Goal: Task Accomplishment & Management: Manage account settings

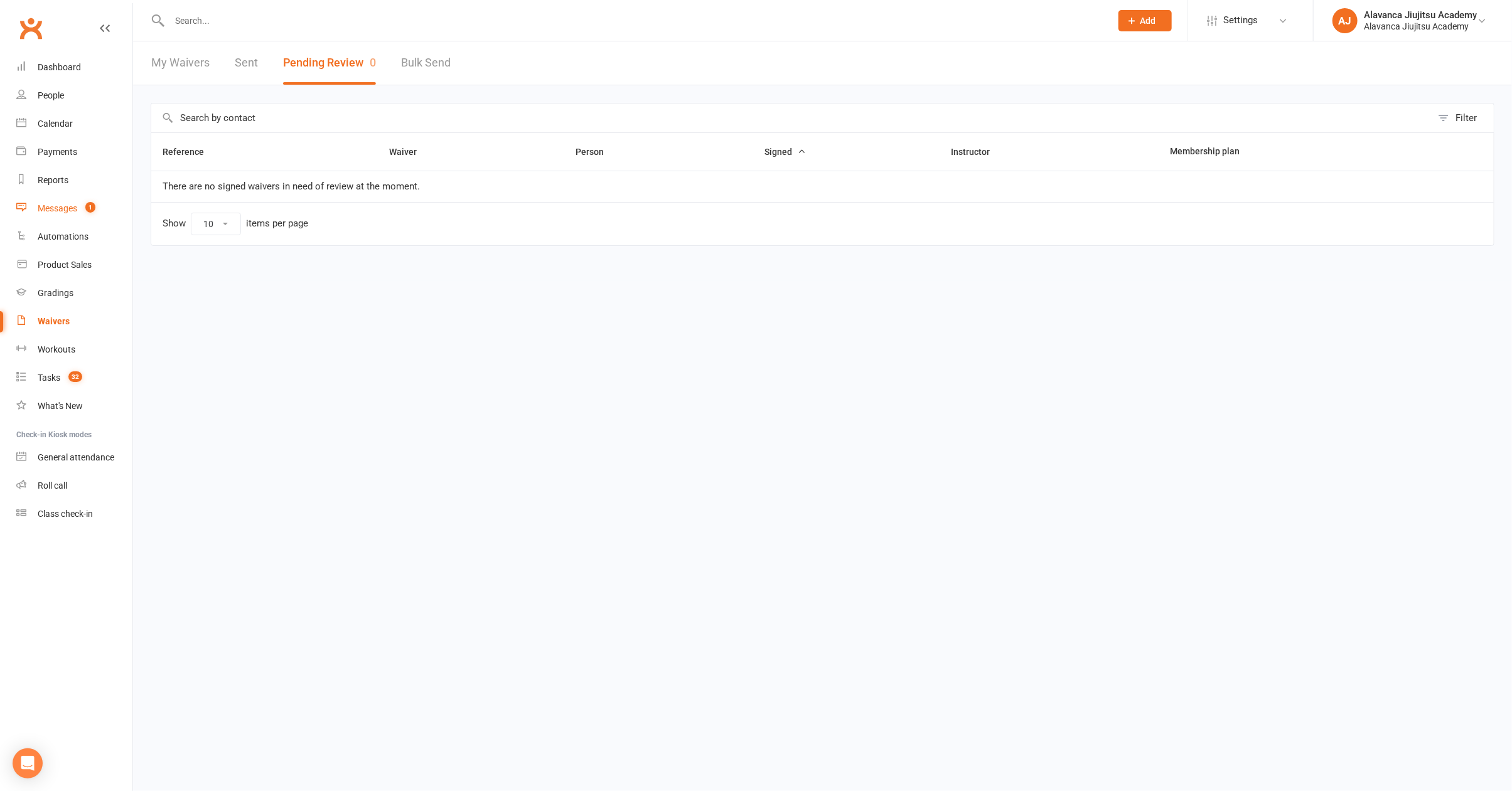
click at [82, 212] on count-badge "1" at bounding box center [87, 208] width 16 height 10
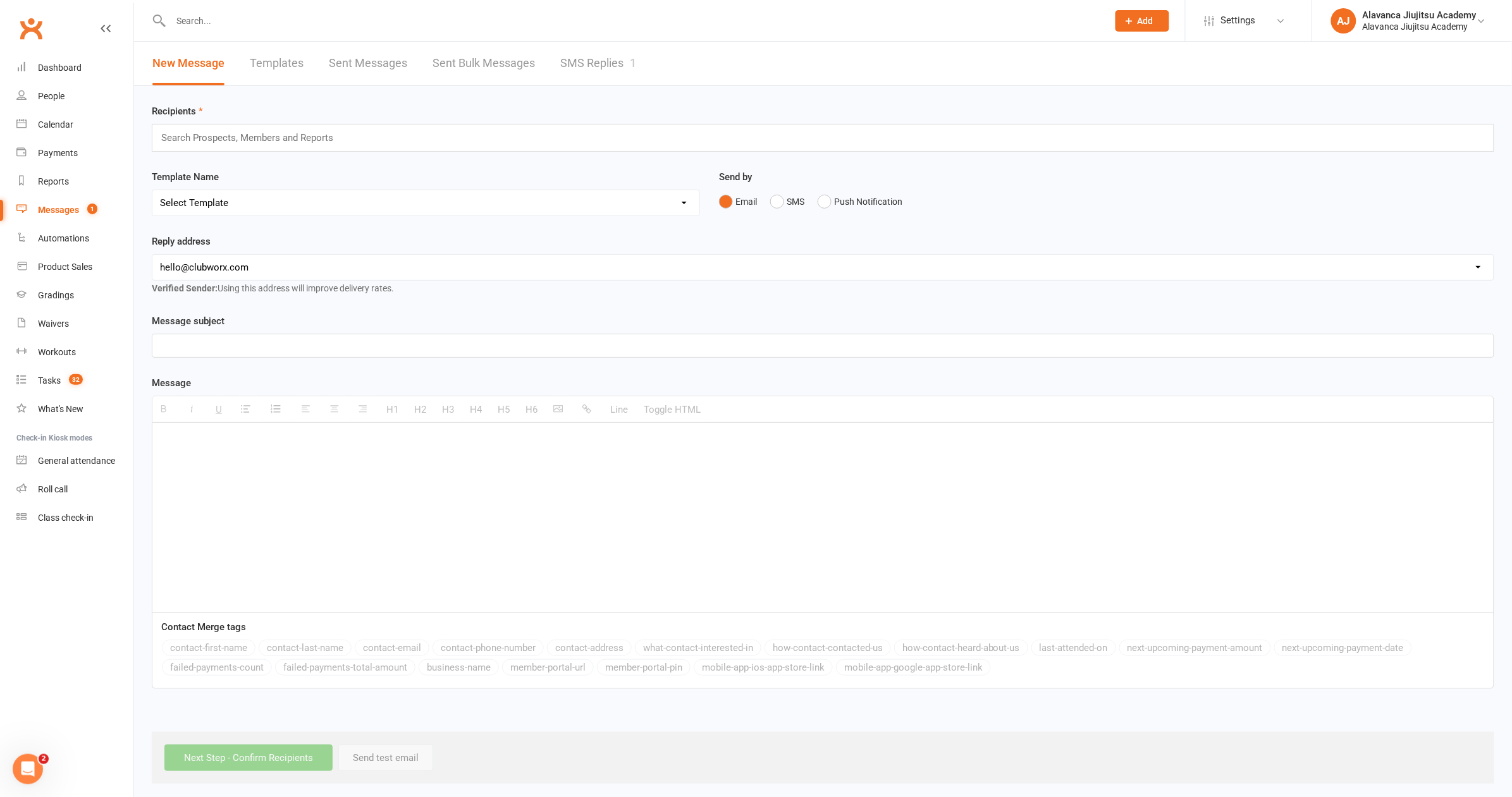
click at [621, 71] on link "SMS Replies 1" at bounding box center [598, 64] width 76 height 44
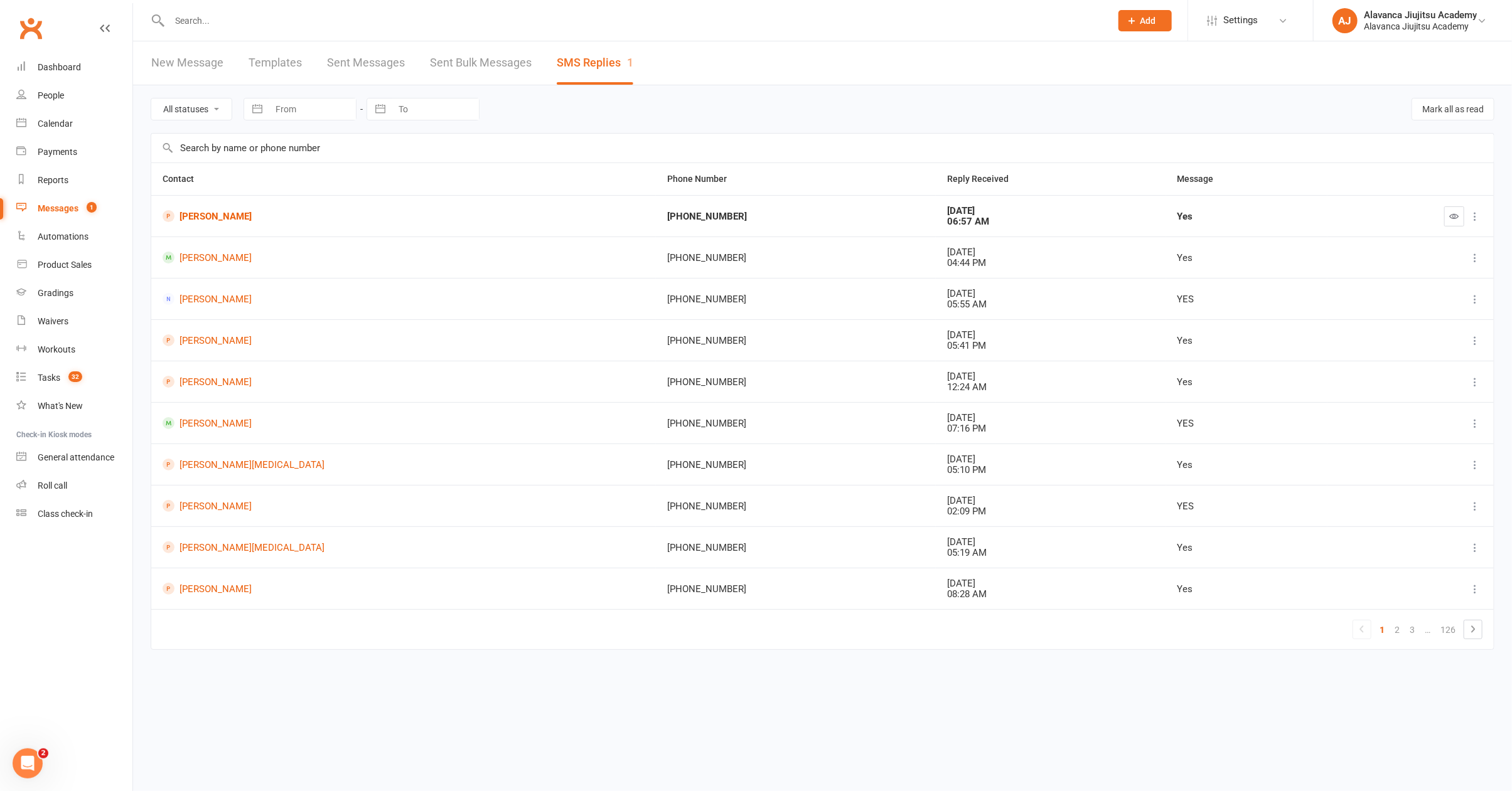
click at [905, 141] on input "text" at bounding box center [822, 148] width 1342 height 29
drag, startPoint x: 876, startPoint y: 128, endPoint x: 977, endPoint y: 131, distance: 101.0
click at [876, 127] on div "All statuses Read only Unread only Navigate forward to interact with the calend…" at bounding box center [822, 109] width 1344 height 48
click at [1448, 216] on button "button" at bounding box center [1454, 216] width 20 height 20
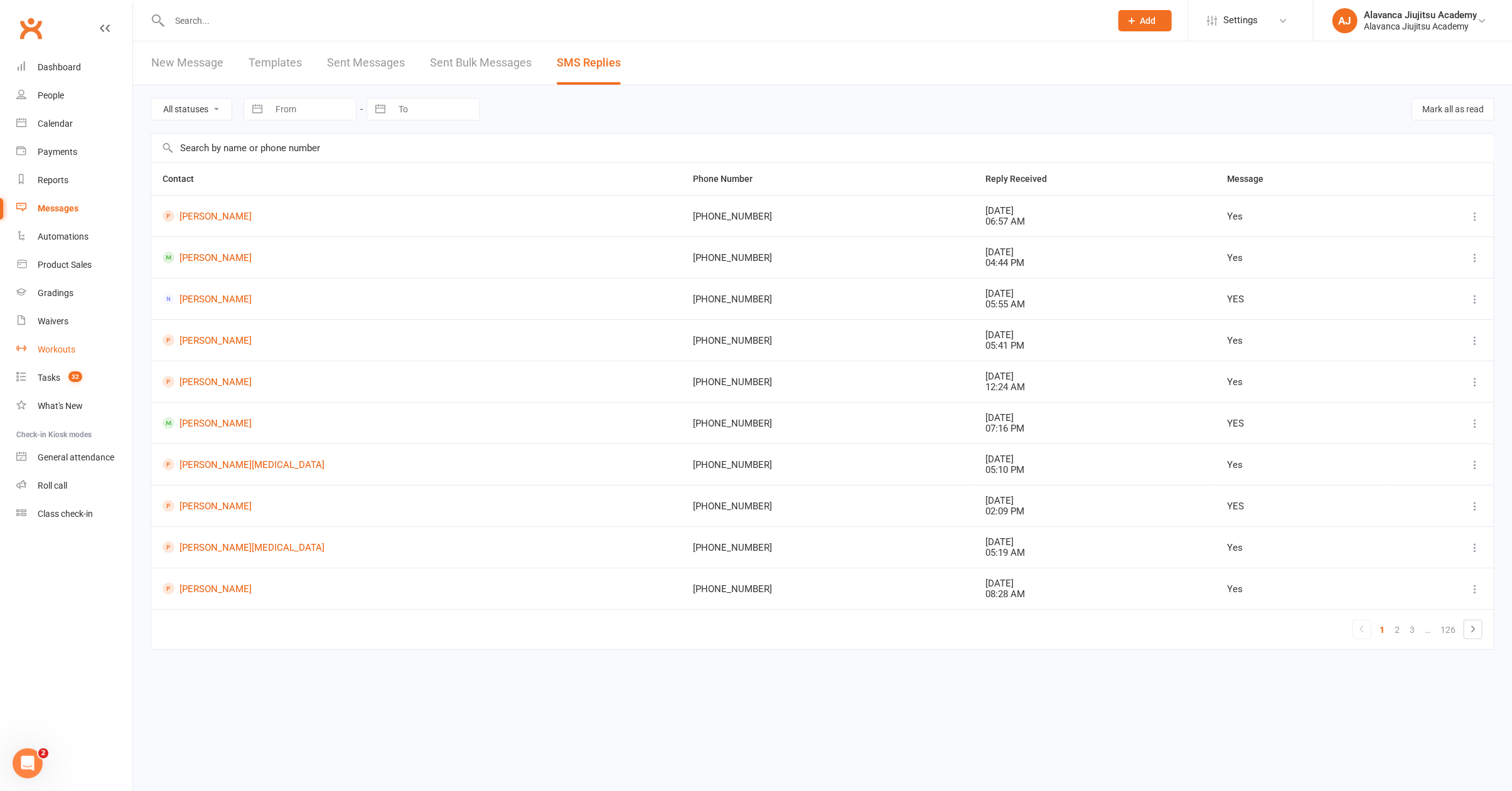
click at [57, 361] on link "Workouts" at bounding box center [73, 350] width 116 height 28
select select "100"
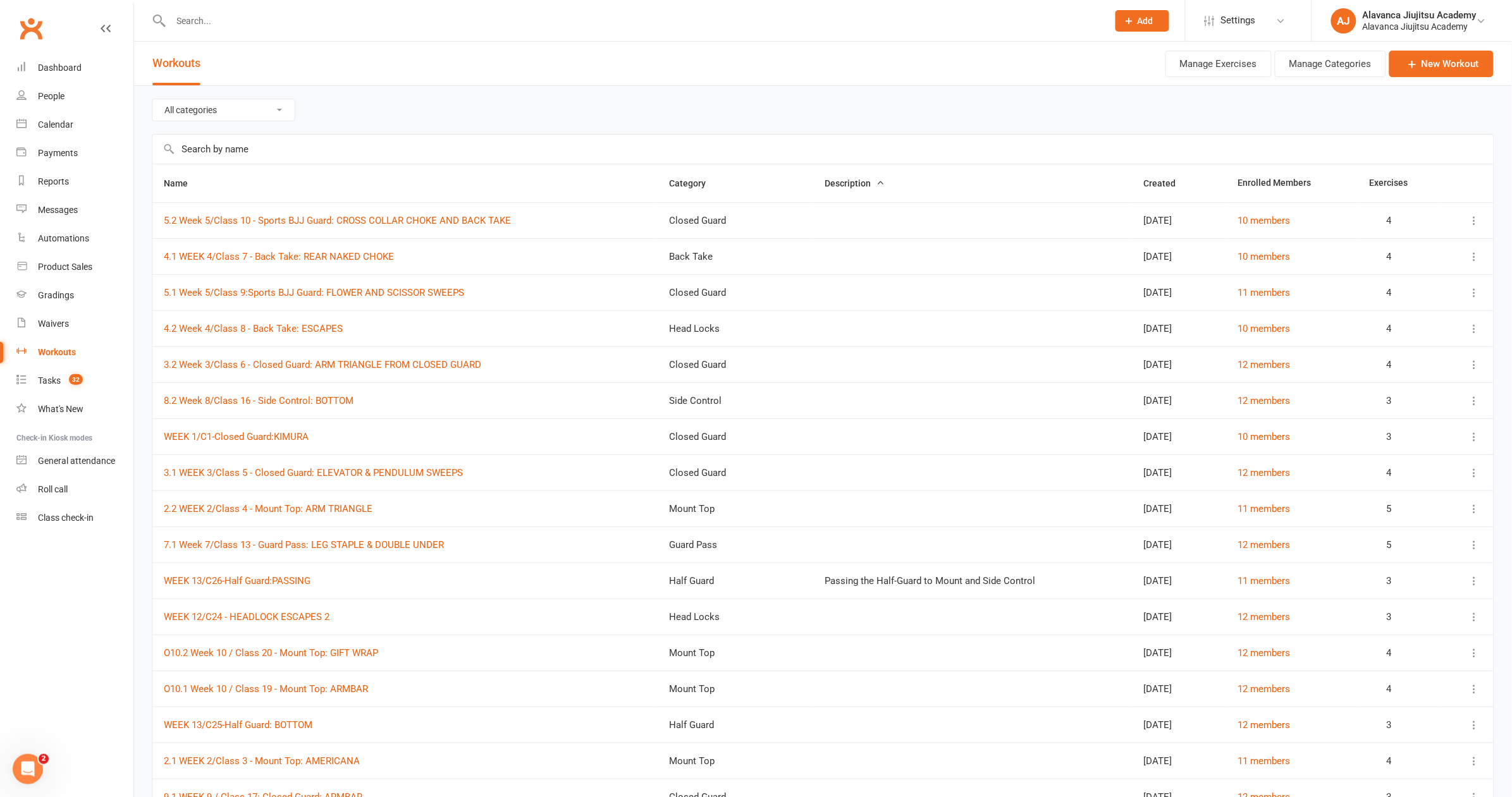
click at [626, 113] on div "All categories Adults Beginners Back Take Closed Guard Ground and Pound Defense…" at bounding box center [823, 110] width 1343 height 48
click at [574, 3] on div at bounding box center [625, 20] width 947 height 41
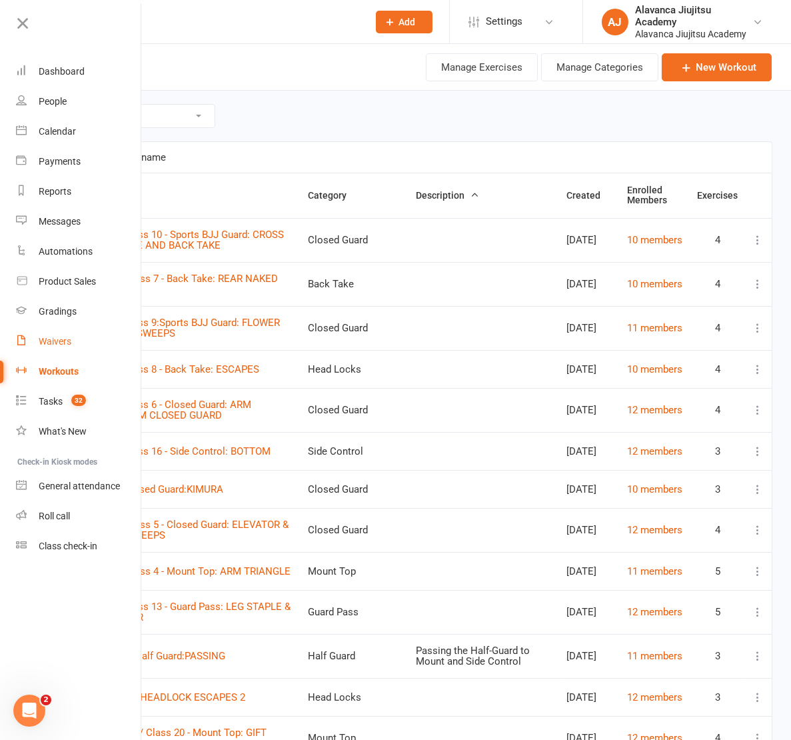
click at [61, 345] on div "Waivers" at bounding box center [55, 341] width 33 height 11
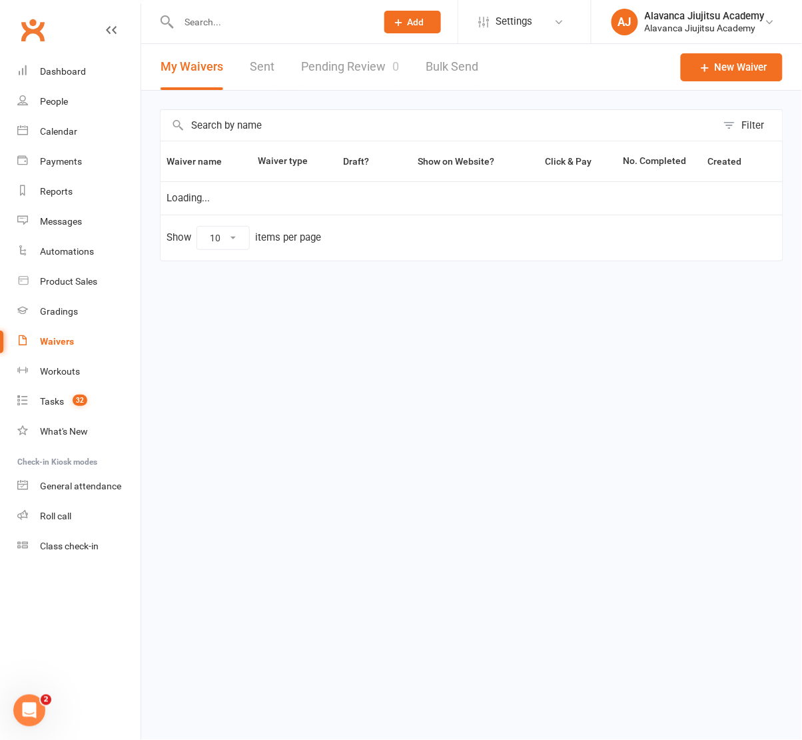
select select "100"
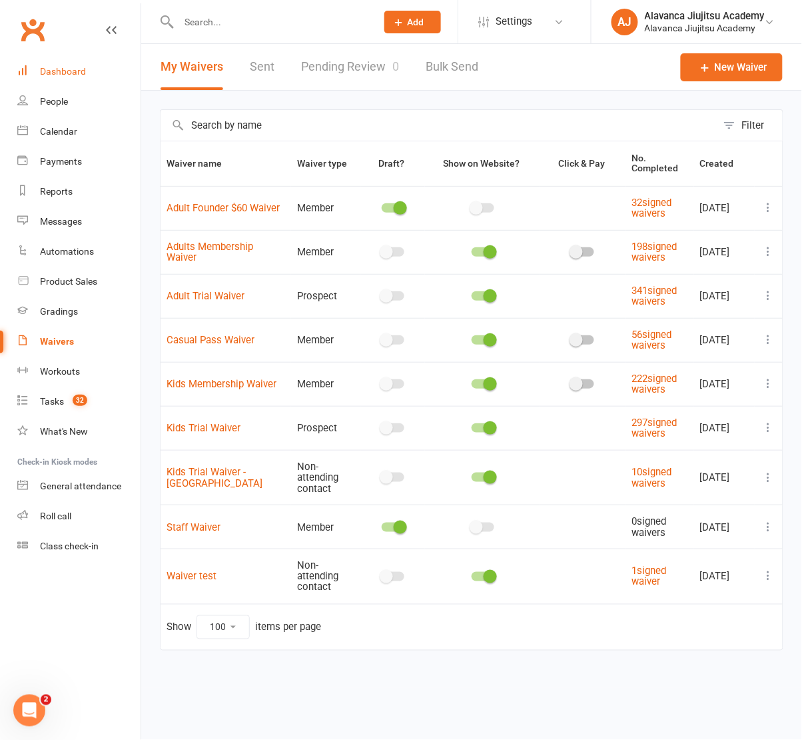
click at [82, 76] on div "Dashboard" at bounding box center [63, 71] width 46 height 11
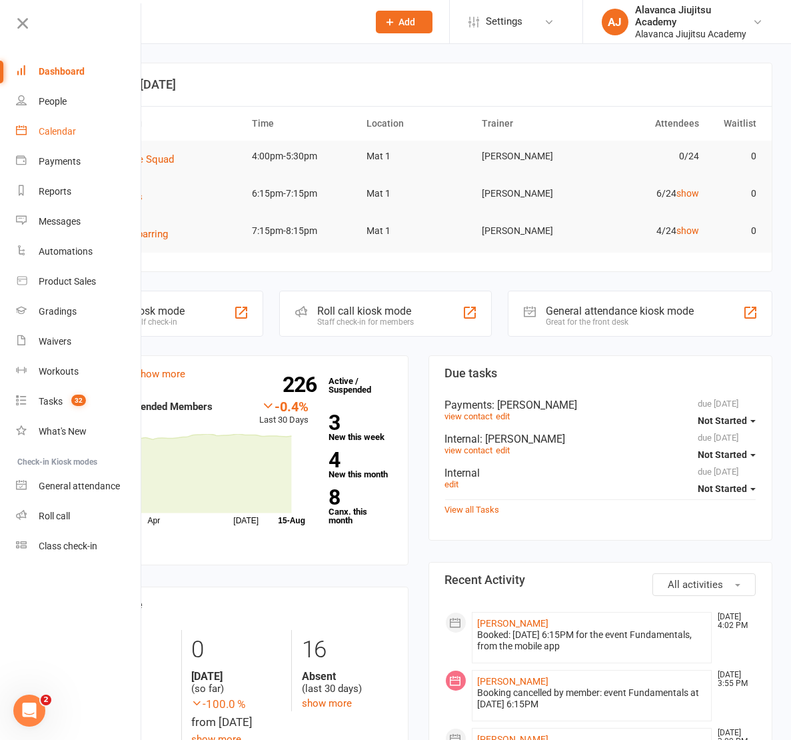
click at [81, 121] on link "Calendar" at bounding box center [79, 132] width 126 height 30
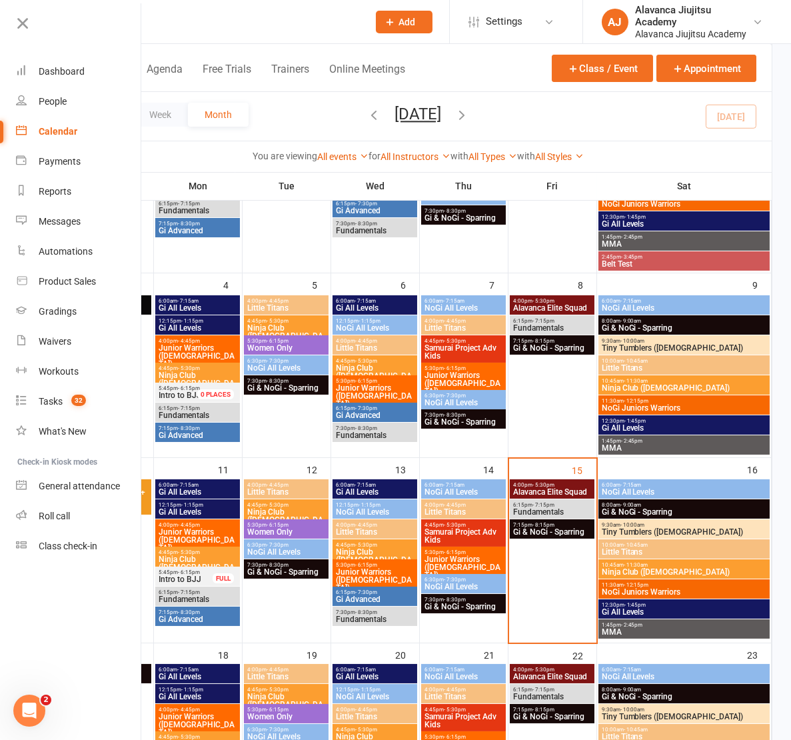
scroll to position [293, 0]
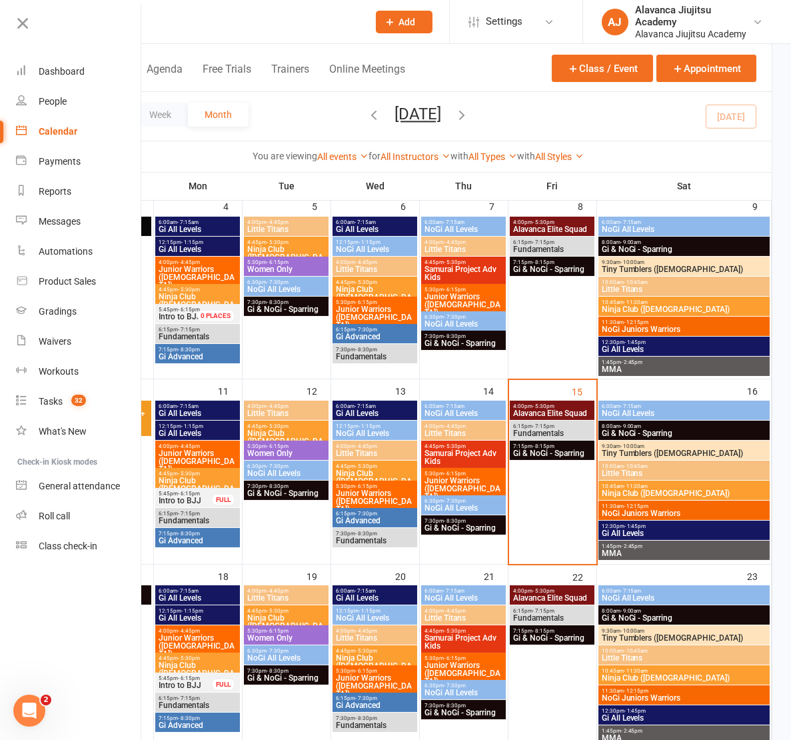
click at [207, 500] on span "Intro to BJJ" at bounding box center [186, 500] width 56 height 8
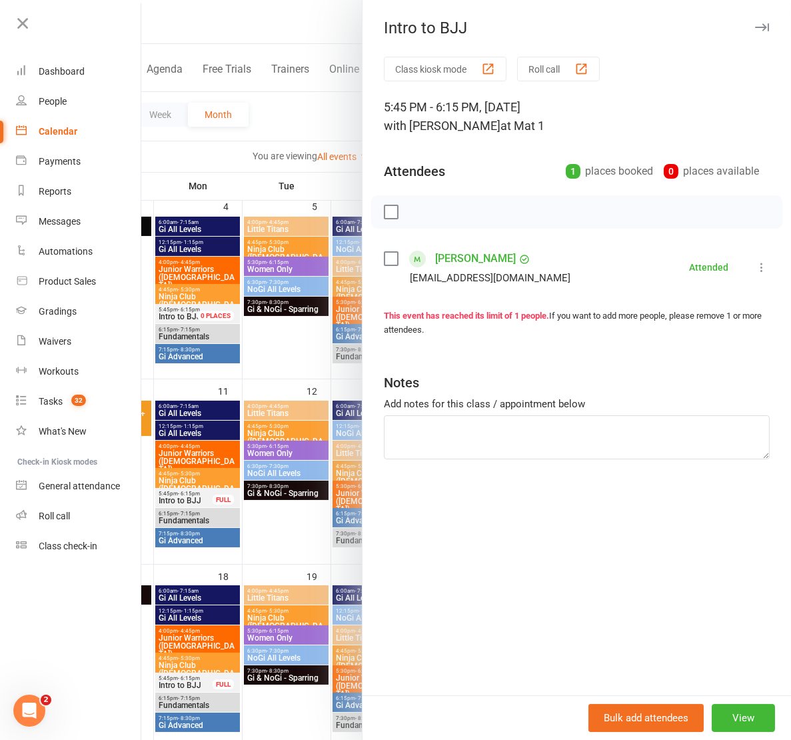
click at [201, 509] on div at bounding box center [466, 370] width 650 height 740
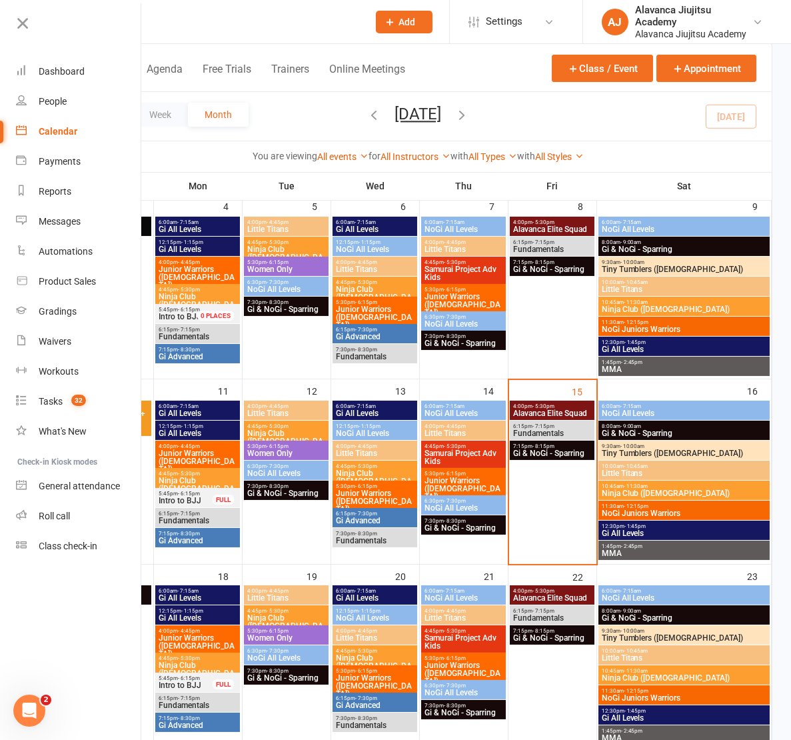
click at [197, 513] on span "- 7:15pm" at bounding box center [189, 513] width 22 height 6
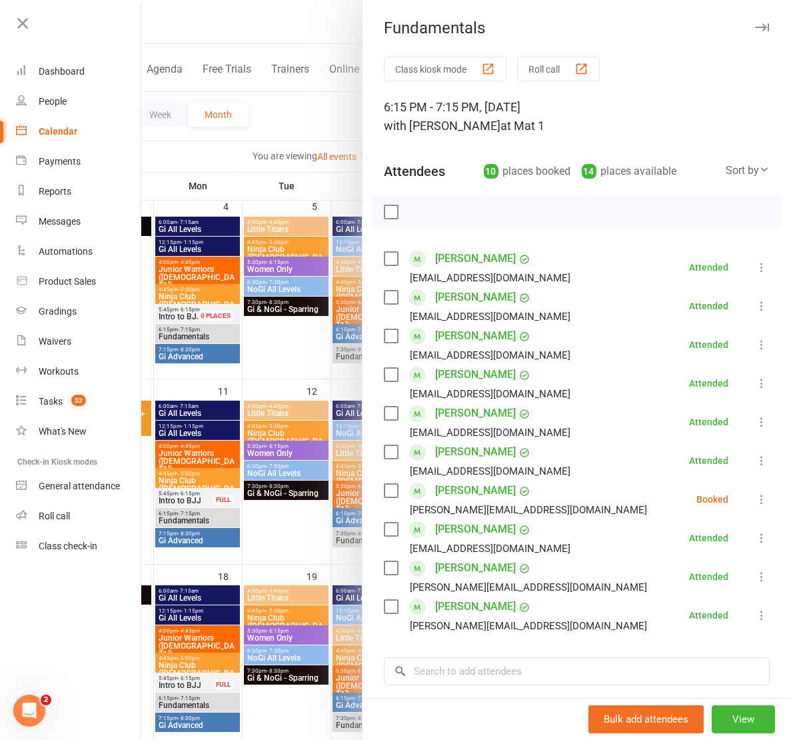
click at [751, 25] on div "Fundamentals" at bounding box center [577, 28] width 428 height 19
click at [285, 111] on div at bounding box center [466, 370] width 650 height 740
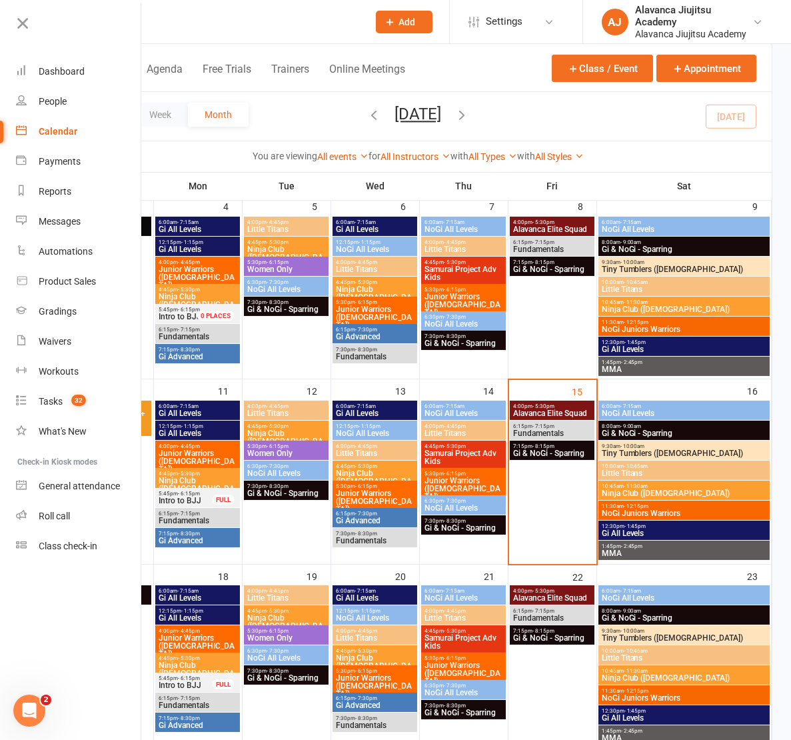
click at [209, 534] on div "7:15pm - 8:30pm Gi Advanced" at bounding box center [197, 537] width 85 height 19
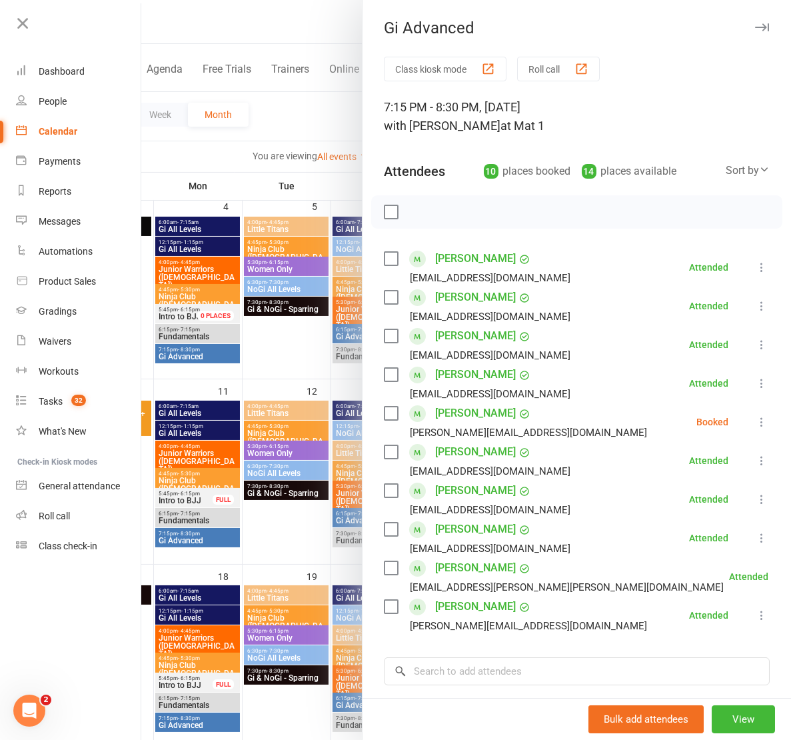
click at [175, 517] on div at bounding box center [466, 370] width 650 height 740
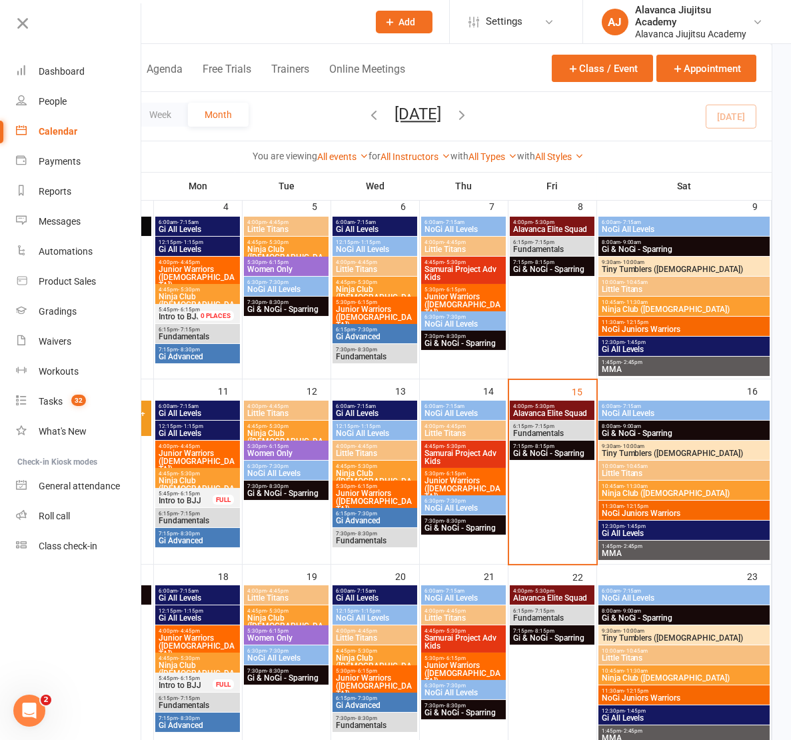
click at [201, 512] on span "6:15pm - 7:15pm" at bounding box center [198, 513] width 80 height 6
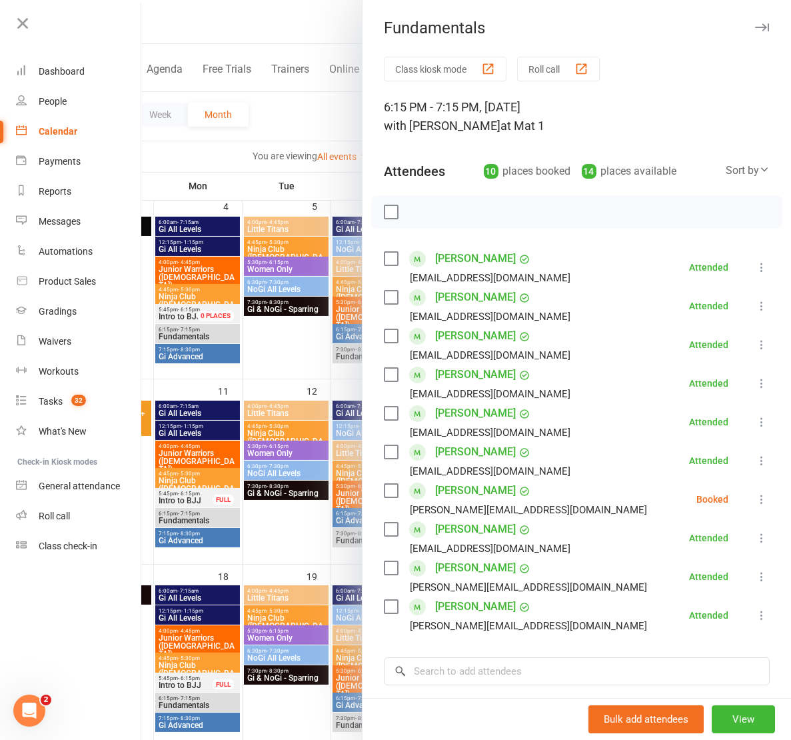
click at [189, 556] on div at bounding box center [466, 370] width 650 height 740
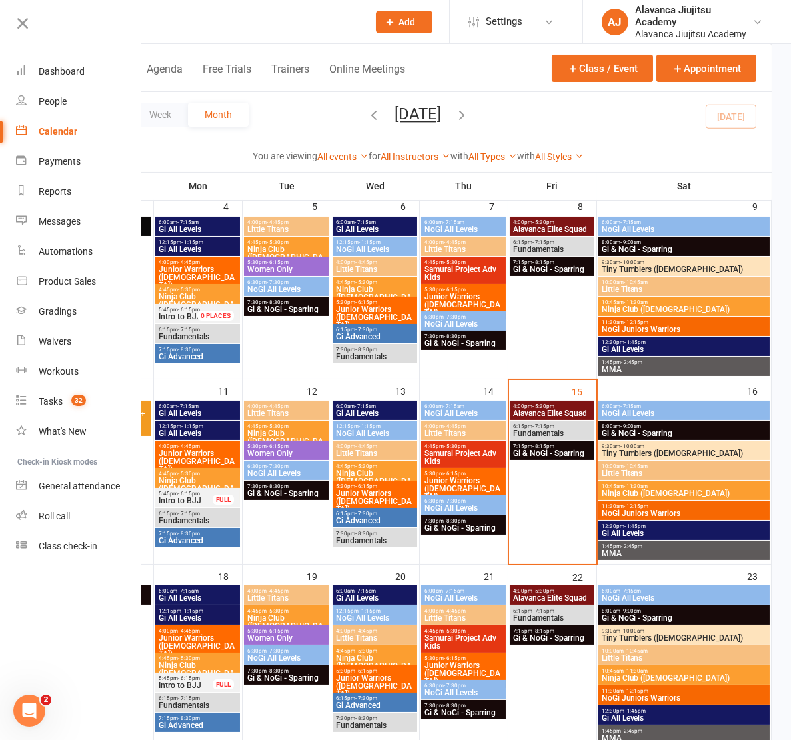
click at [187, 536] on span "Gi Advanced" at bounding box center [198, 540] width 80 height 8
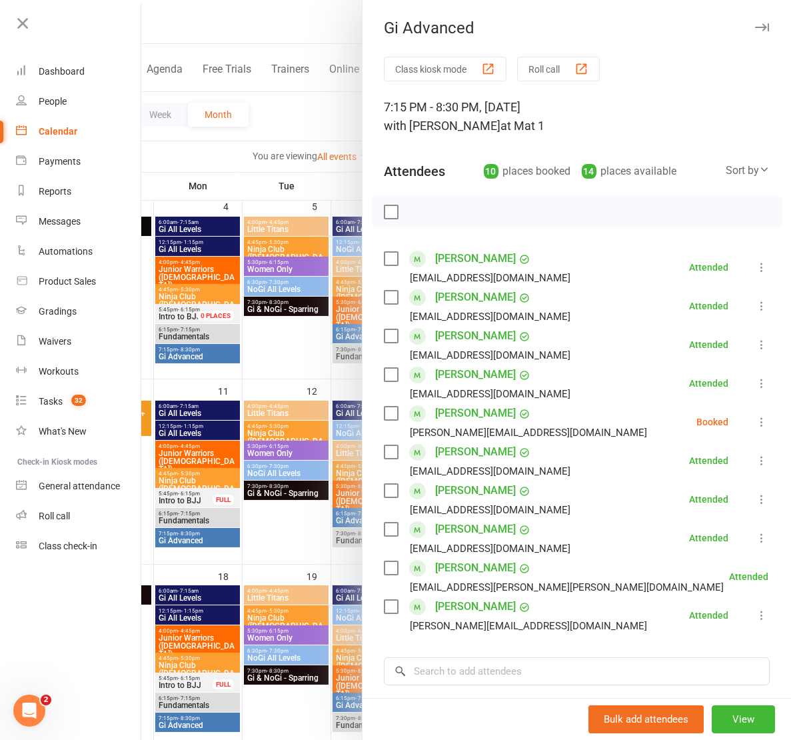
click at [755, 24] on icon "button" at bounding box center [762, 27] width 14 height 8
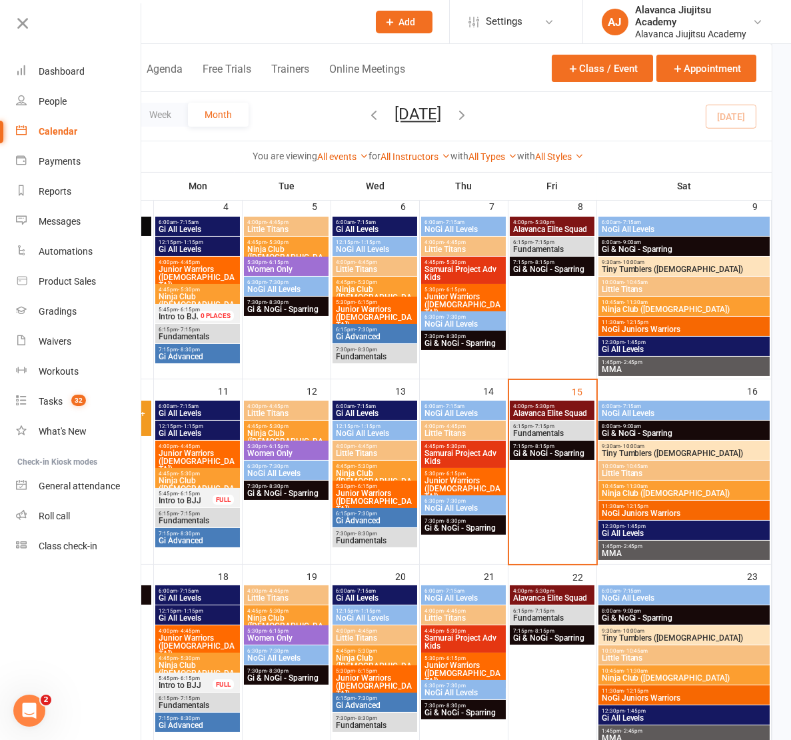
click at [290, 473] on span "NoGi All Levels" at bounding box center [287, 473] width 80 height 8
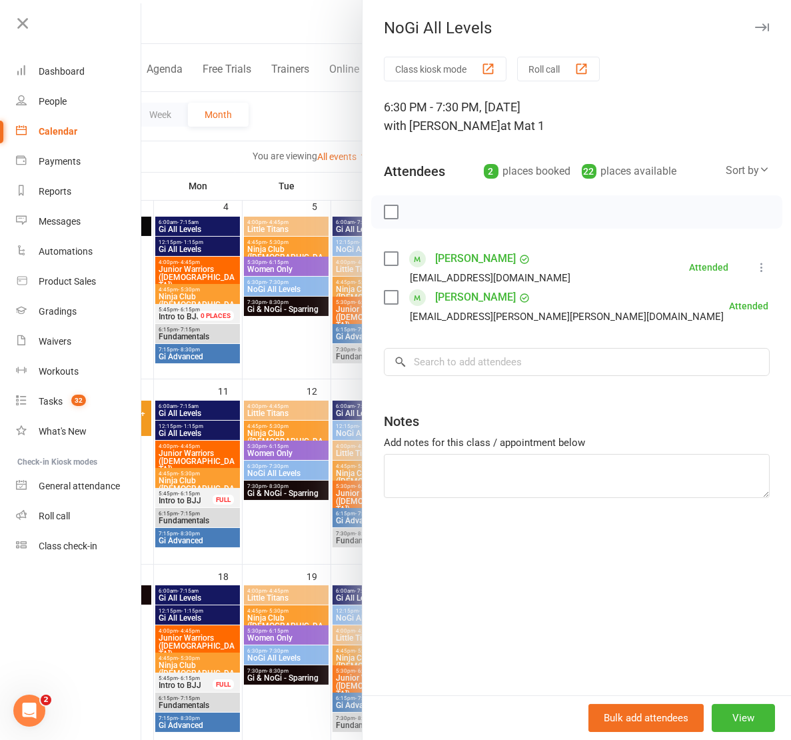
click at [283, 452] on div at bounding box center [466, 370] width 650 height 740
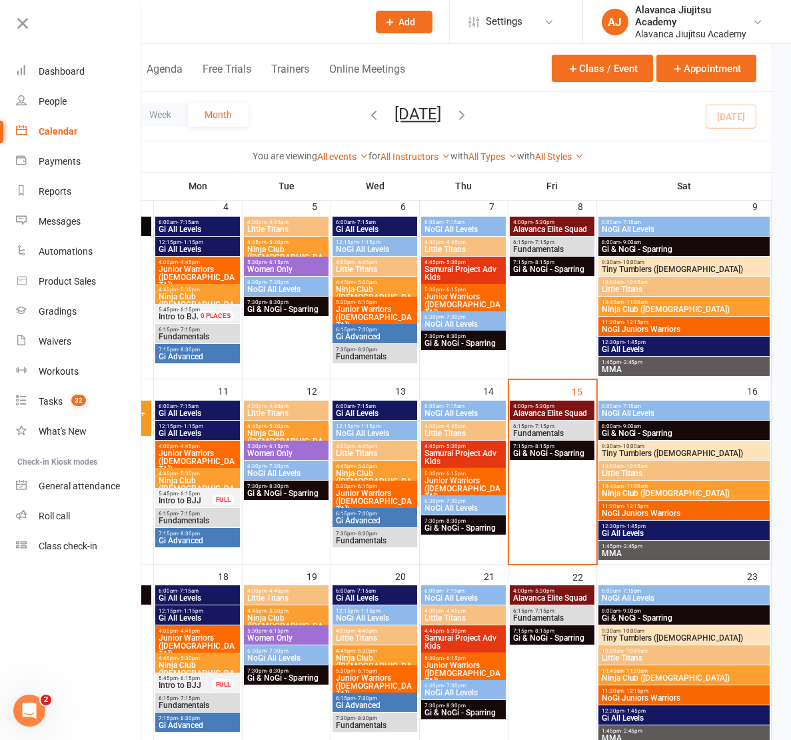
click at [287, 450] on span "Women Only" at bounding box center [287, 453] width 80 height 8
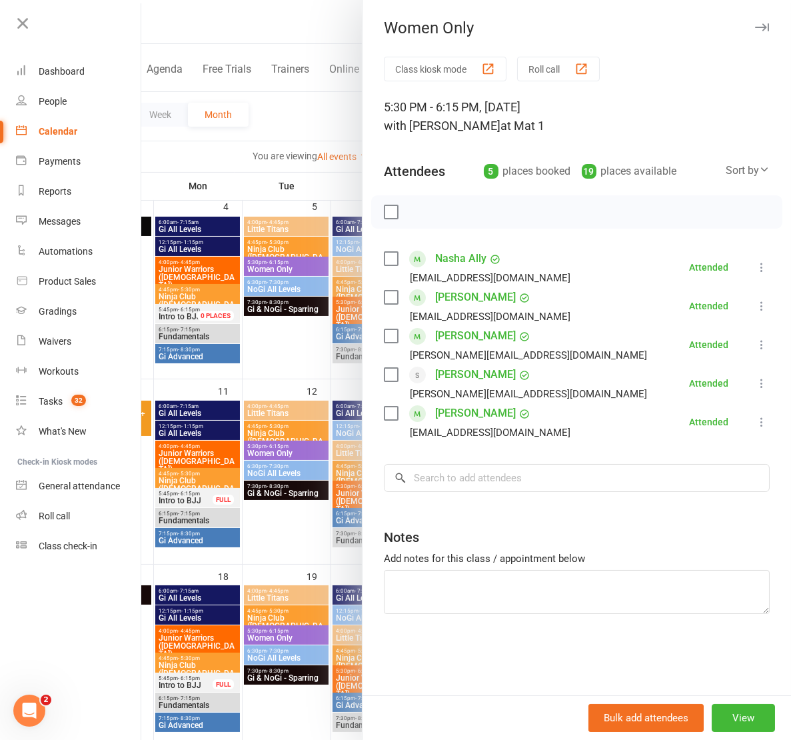
click at [303, 119] on div at bounding box center [466, 370] width 650 height 740
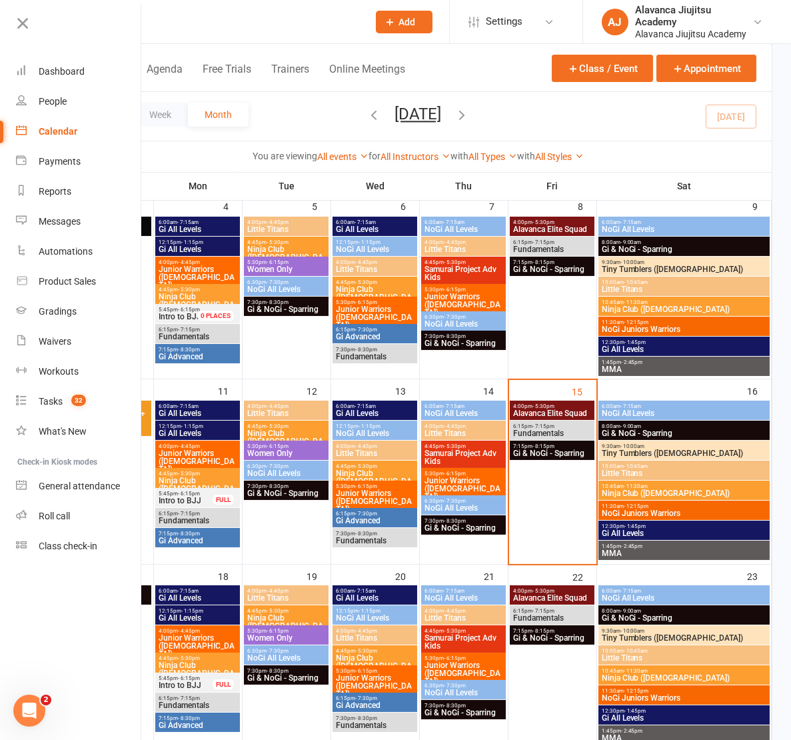
click at [297, 473] on span "NoGi All Levels" at bounding box center [287, 473] width 80 height 8
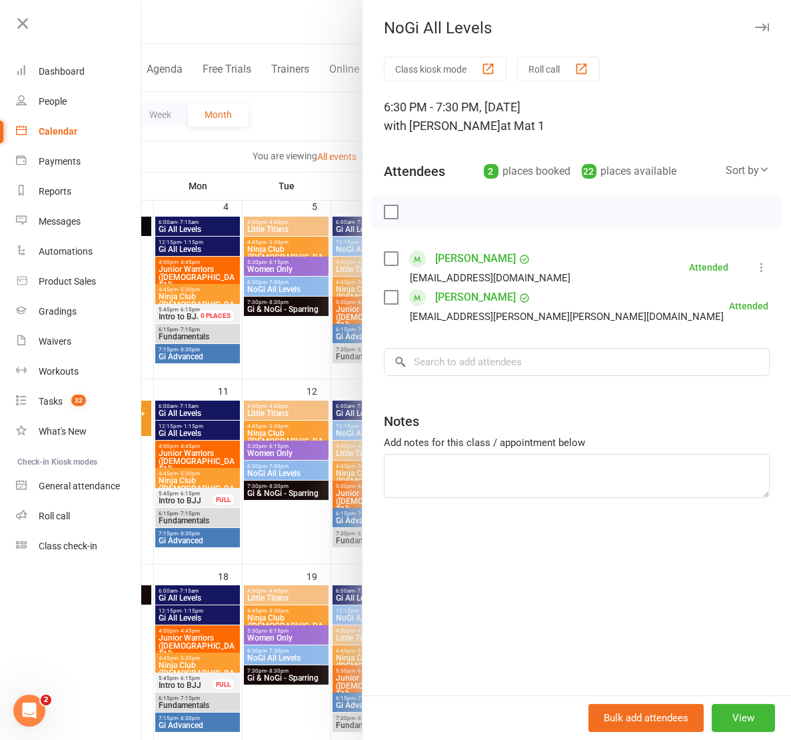
click at [295, 558] on div at bounding box center [466, 370] width 650 height 740
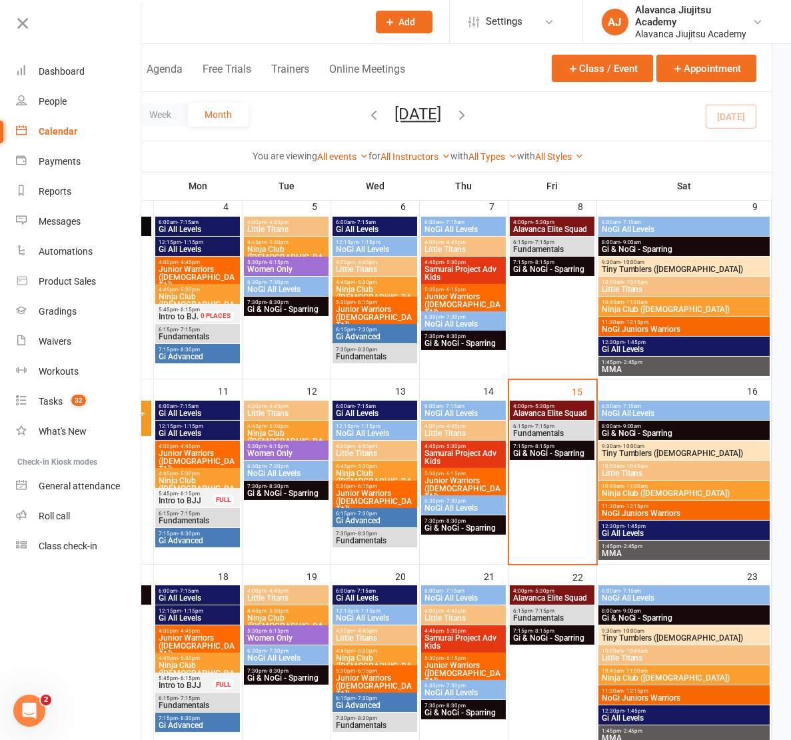
click at [281, 492] on span "Gi & NoGi - Sparring" at bounding box center [287, 493] width 80 height 8
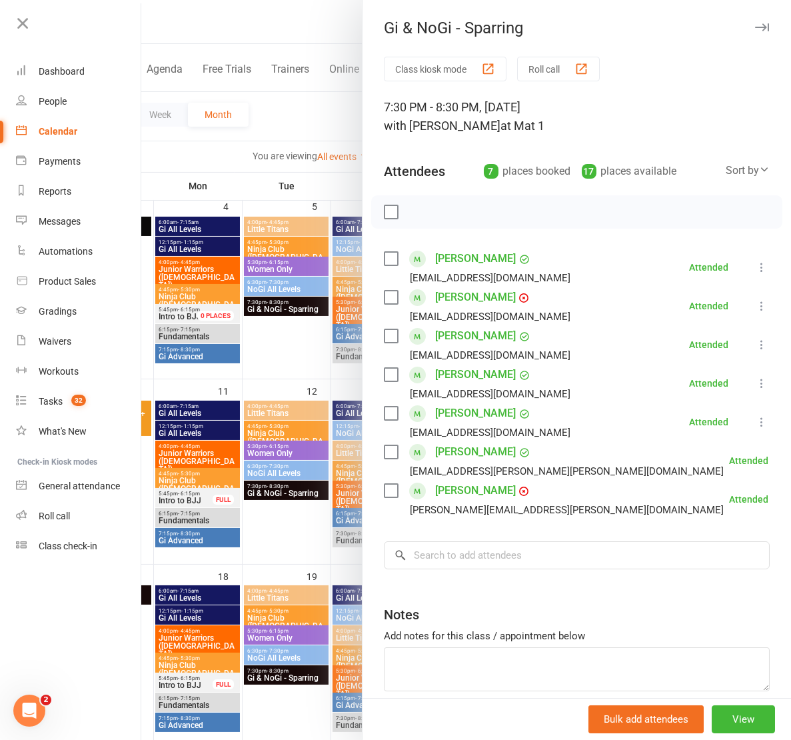
click at [300, 87] on div at bounding box center [466, 370] width 650 height 740
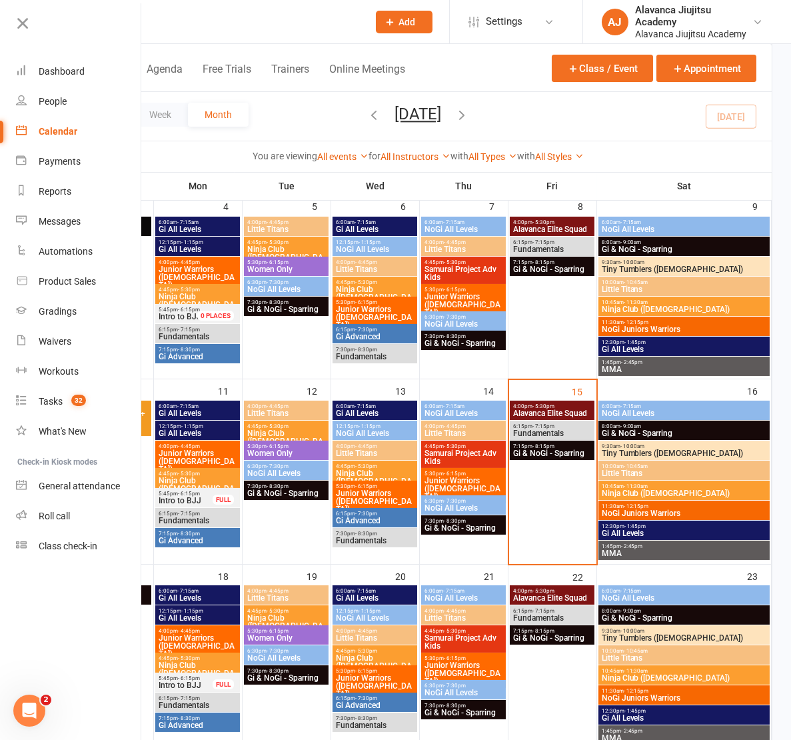
click at [378, 411] on span "Gi All Levels" at bounding box center [375, 413] width 80 height 8
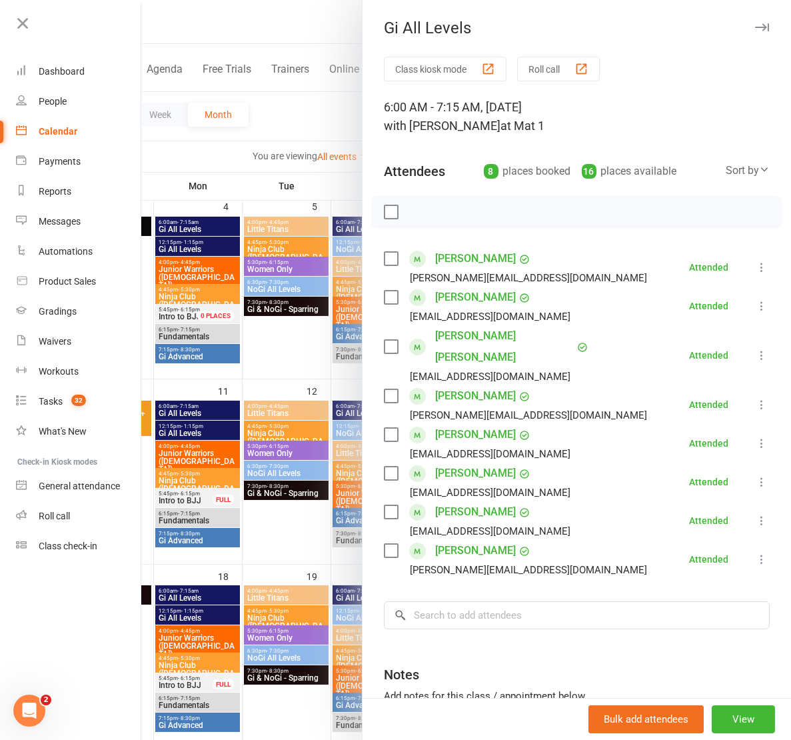
click at [311, 126] on div at bounding box center [466, 370] width 650 height 740
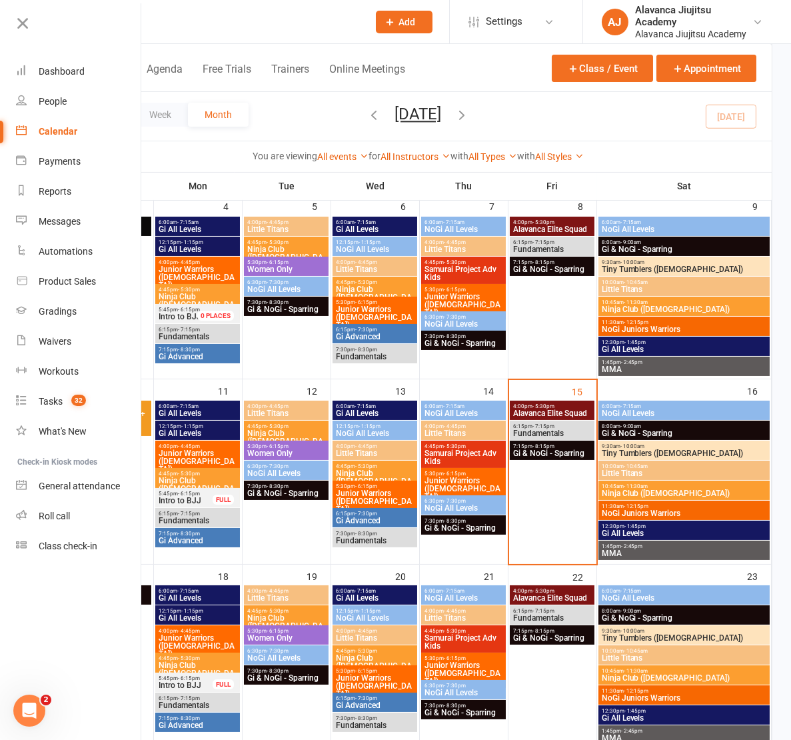
click at [363, 432] on span "NoGi All Levels" at bounding box center [375, 433] width 80 height 8
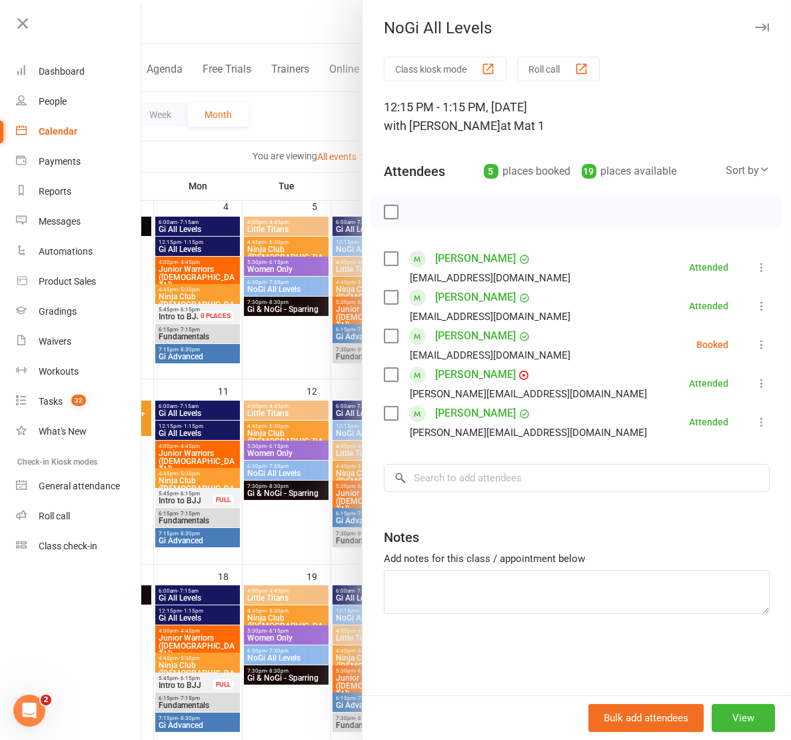
click at [271, 109] on div at bounding box center [466, 370] width 650 height 740
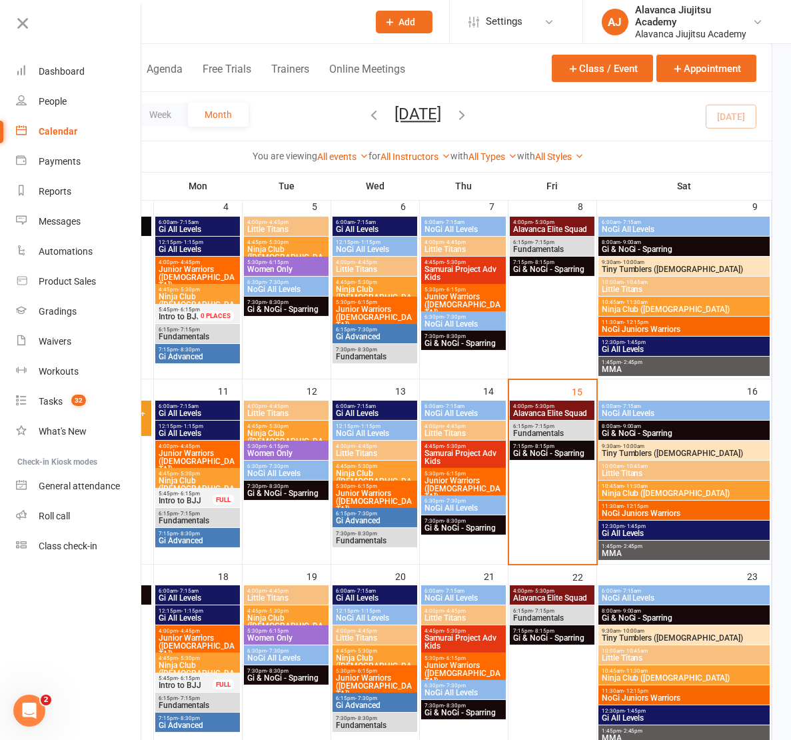
click at [375, 517] on span "Gi Advanced" at bounding box center [375, 520] width 80 height 8
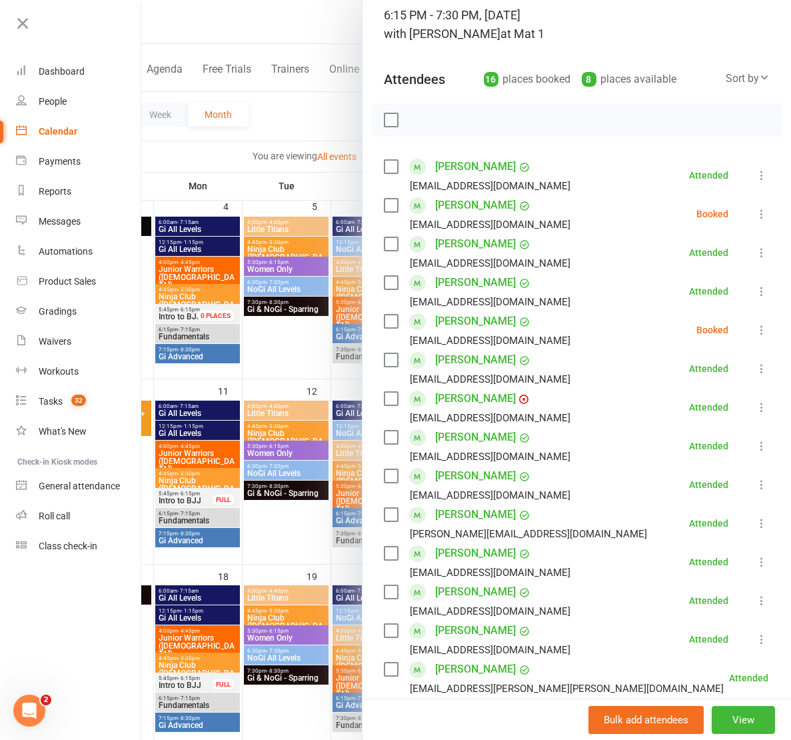
scroll to position [263, 0]
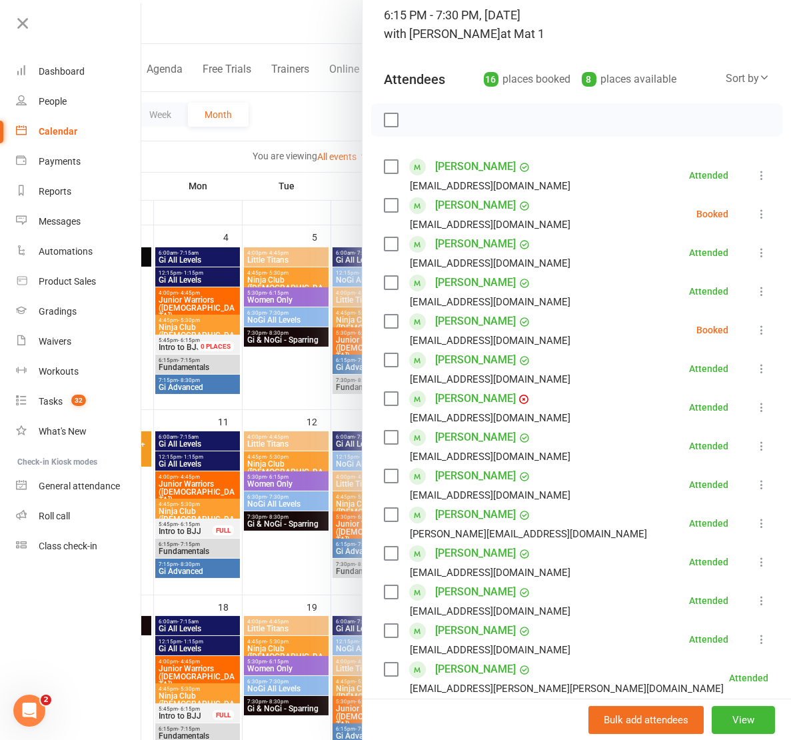
click at [311, 123] on div at bounding box center [466, 370] width 650 height 740
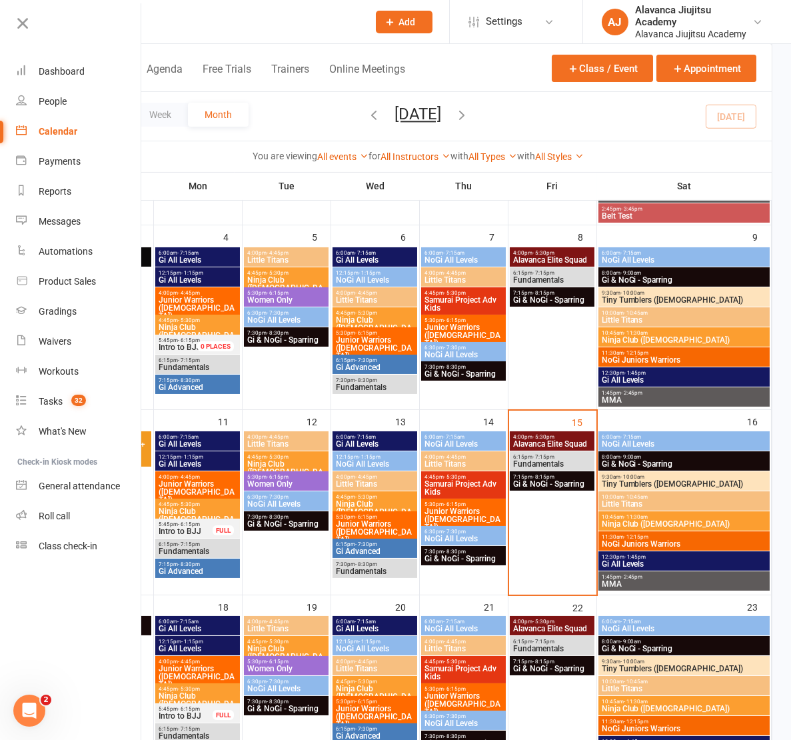
click at [378, 569] on span "Fundamentals" at bounding box center [375, 571] width 80 height 8
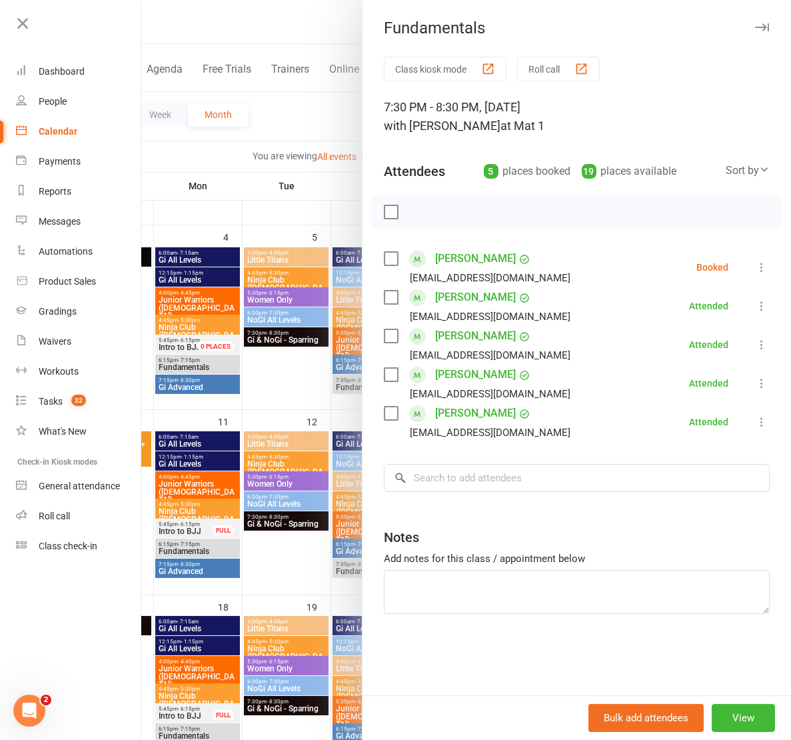
click at [456, 411] on link "[PERSON_NAME]" at bounding box center [475, 412] width 81 height 21
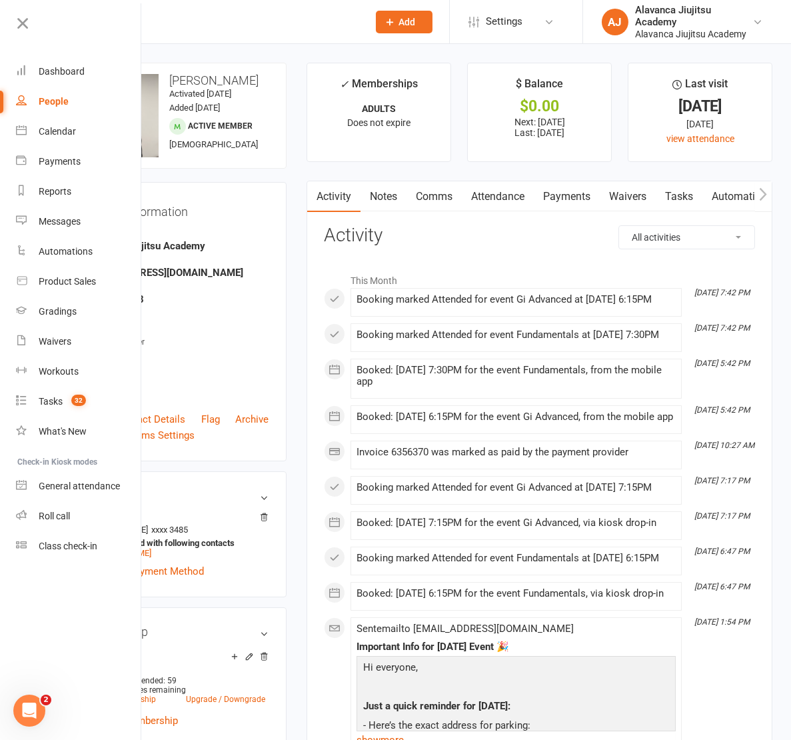
click at [518, 192] on link "Attendance" at bounding box center [498, 196] width 72 height 31
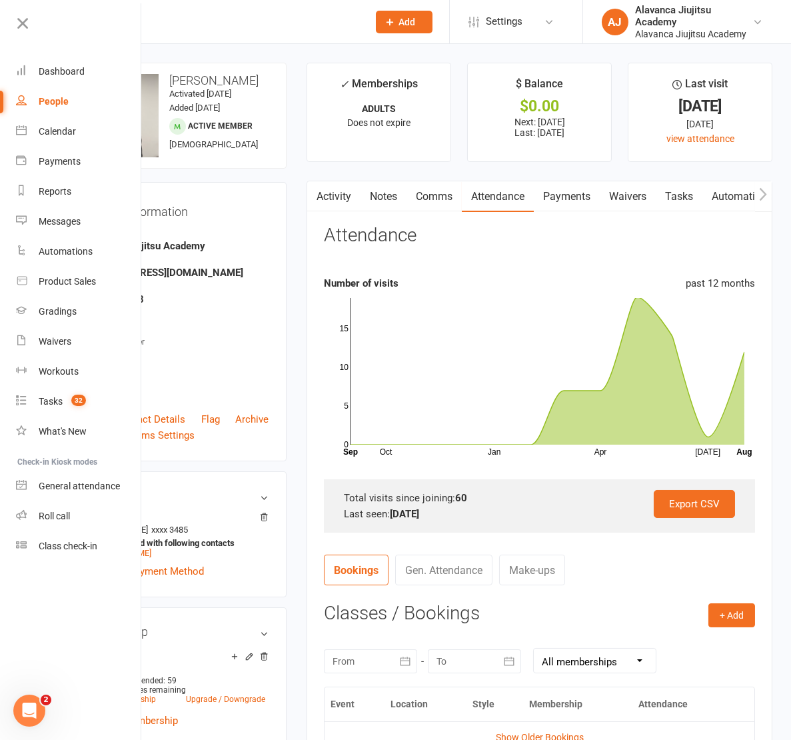
click at [217, 18] on input "text" at bounding box center [218, 22] width 279 height 19
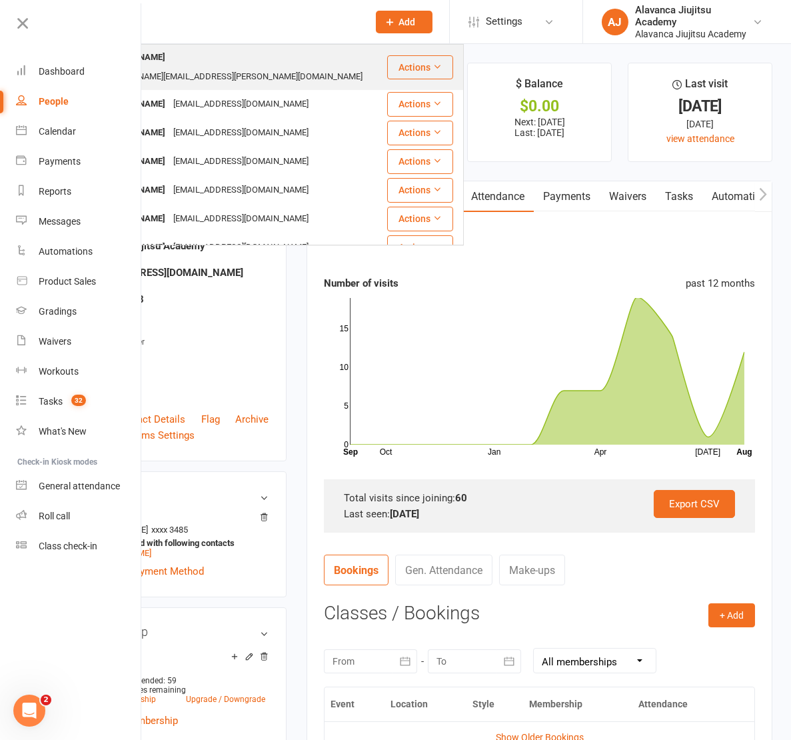
type input "m"
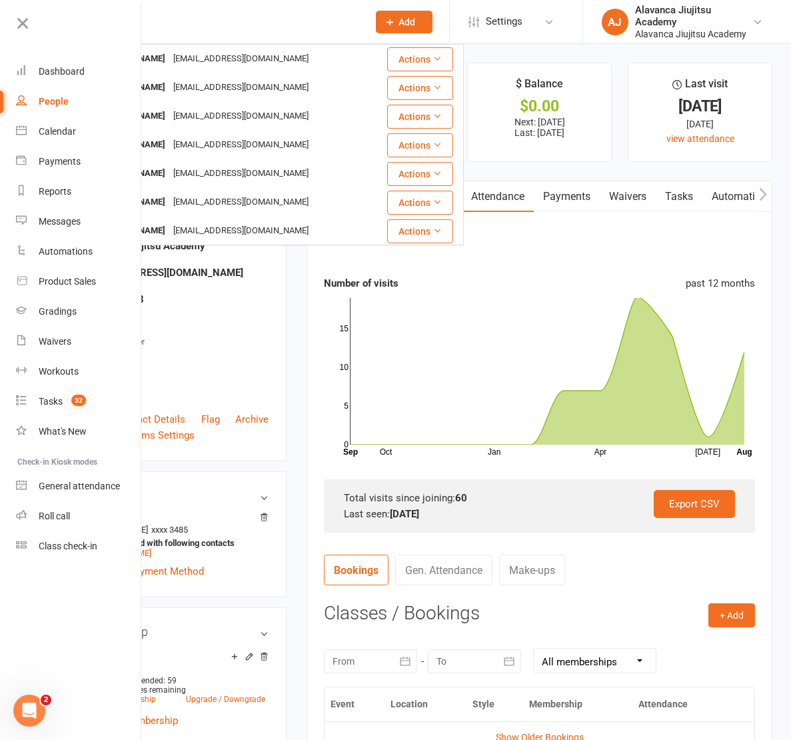
type input "Mikey"
drag, startPoint x: 229, startPoint y: 69, endPoint x: 238, endPoint y: 61, distance: 12.7
click at [238, 61] on div "[EMAIL_ADDRESS][DOMAIN_NAME]" at bounding box center [240, 58] width 143 height 19
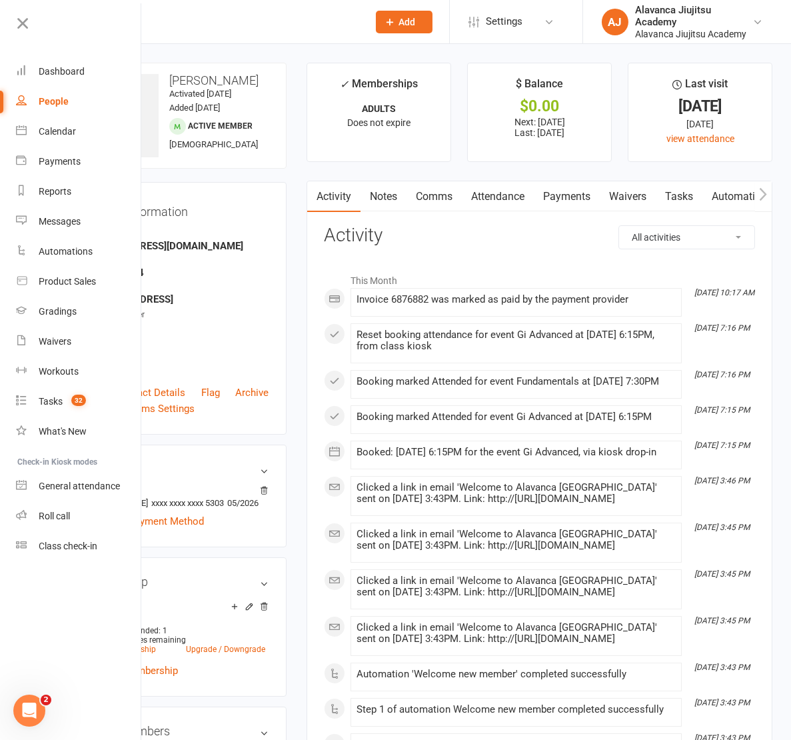
click at [498, 195] on link "Attendance" at bounding box center [498, 196] width 72 height 31
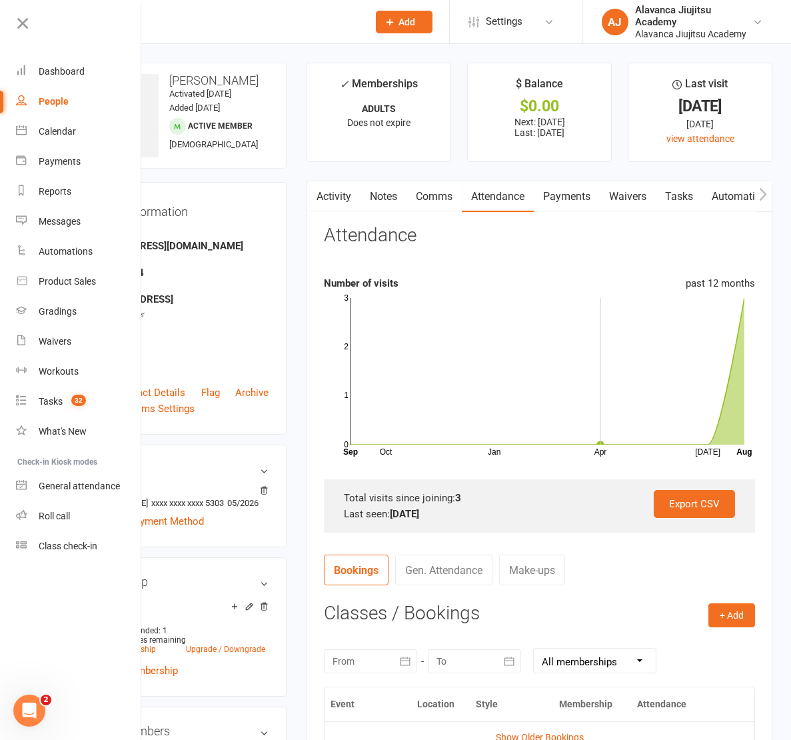
scroll to position [299, 0]
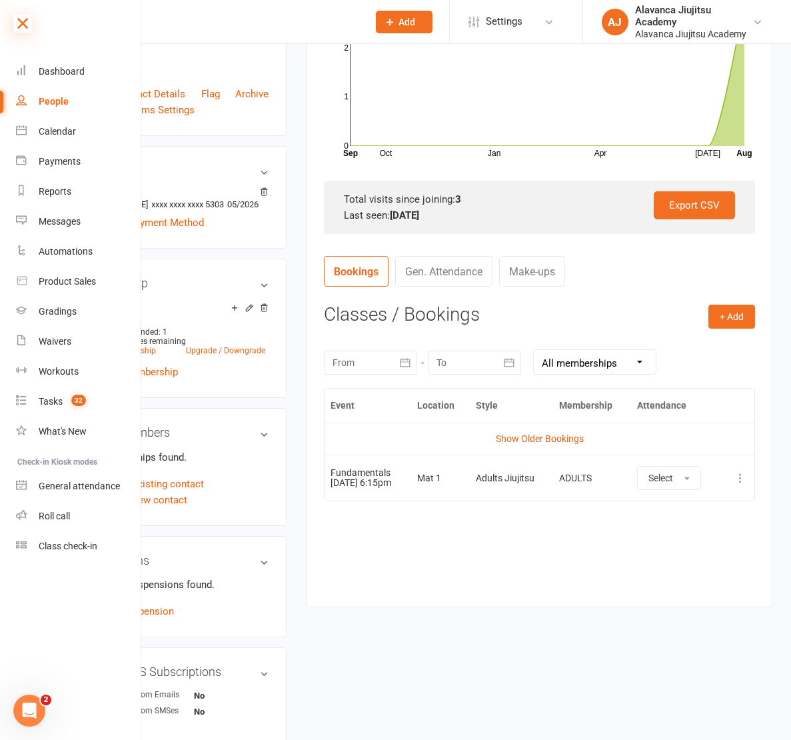
click at [16, 21] on icon at bounding box center [22, 23] width 19 height 19
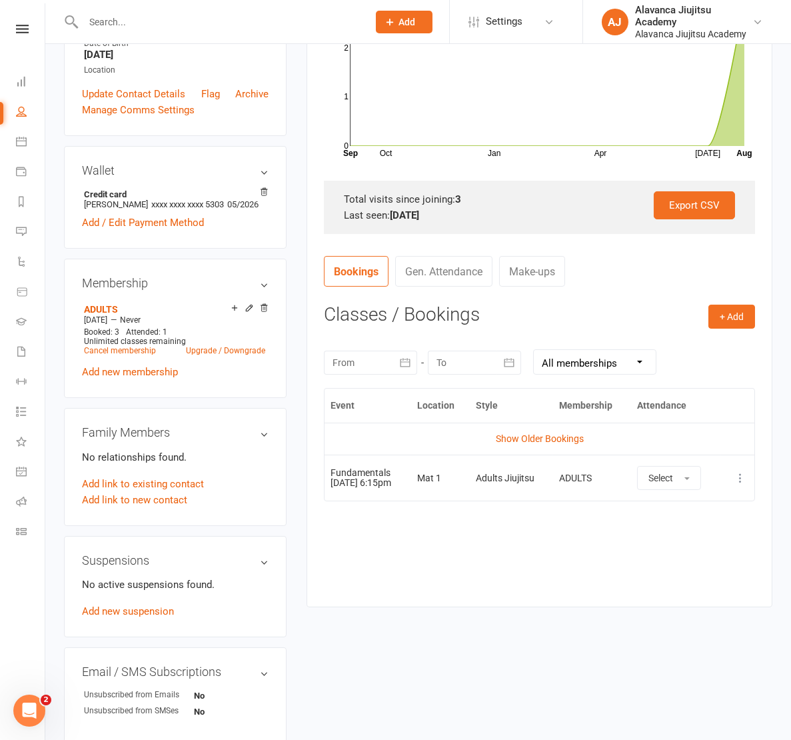
scroll to position [0, 0]
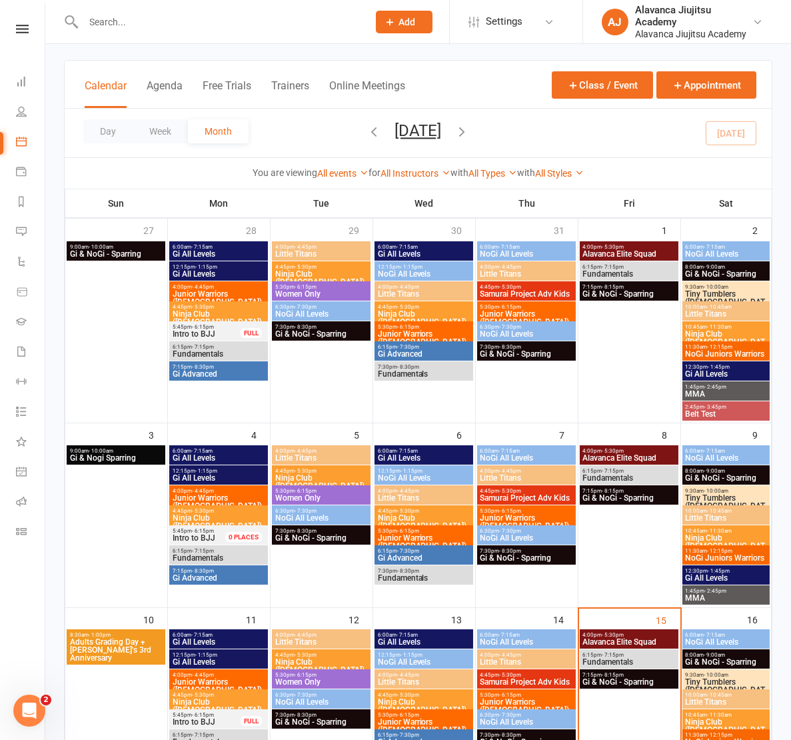
scroll to position [197, 0]
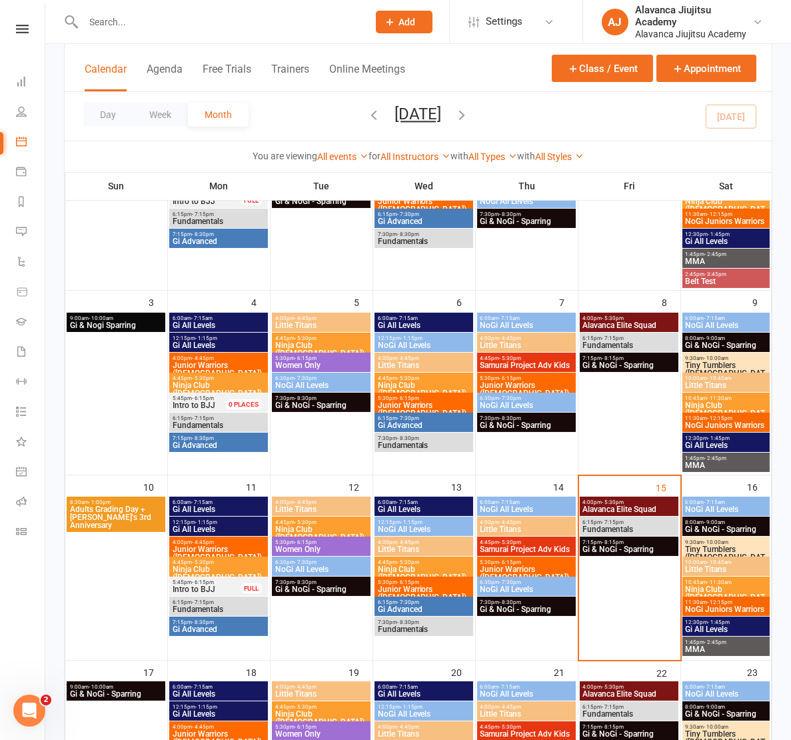
click at [237, 610] on span "Fundamentals" at bounding box center [219, 609] width 94 height 8
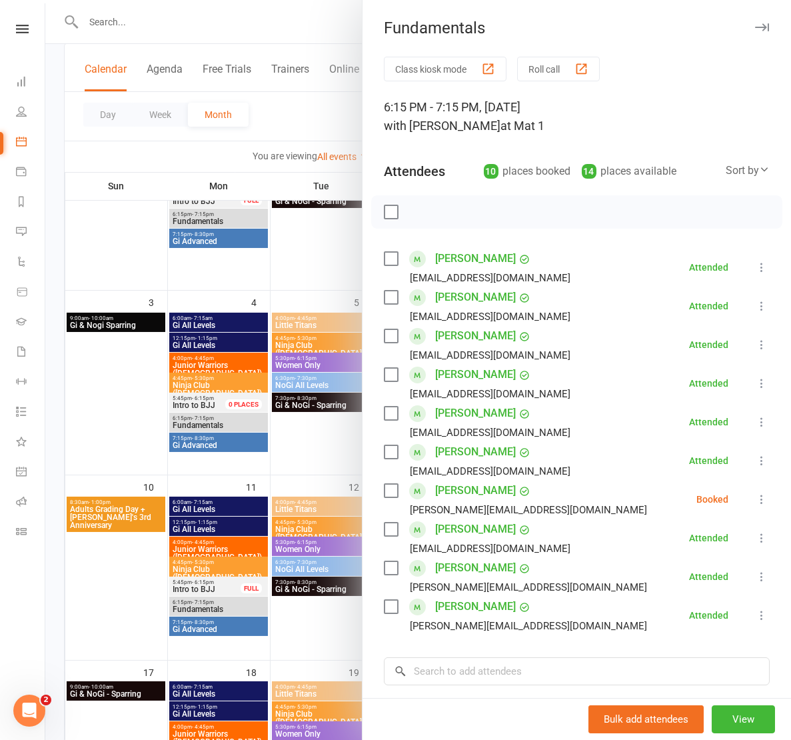
click at [223, 629] on div at bounding box center [418, 370] width 746 height 740
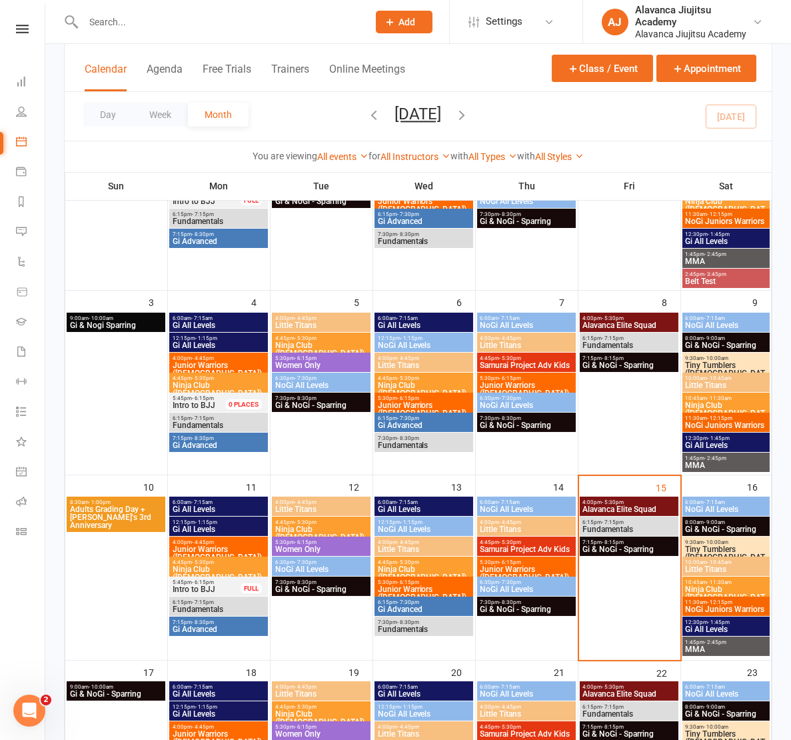
click at [229, 628] on span "Gi Advanced" at bounding box center [219, 629] width 94 height 8
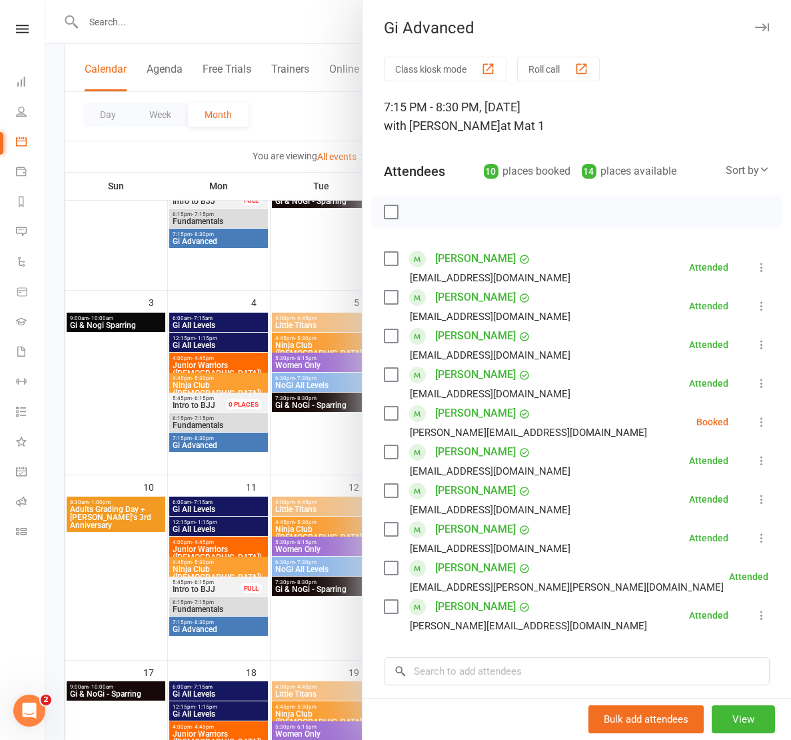
click at [295, 636] on div at bounding box center [418, 370] width 746 height 740
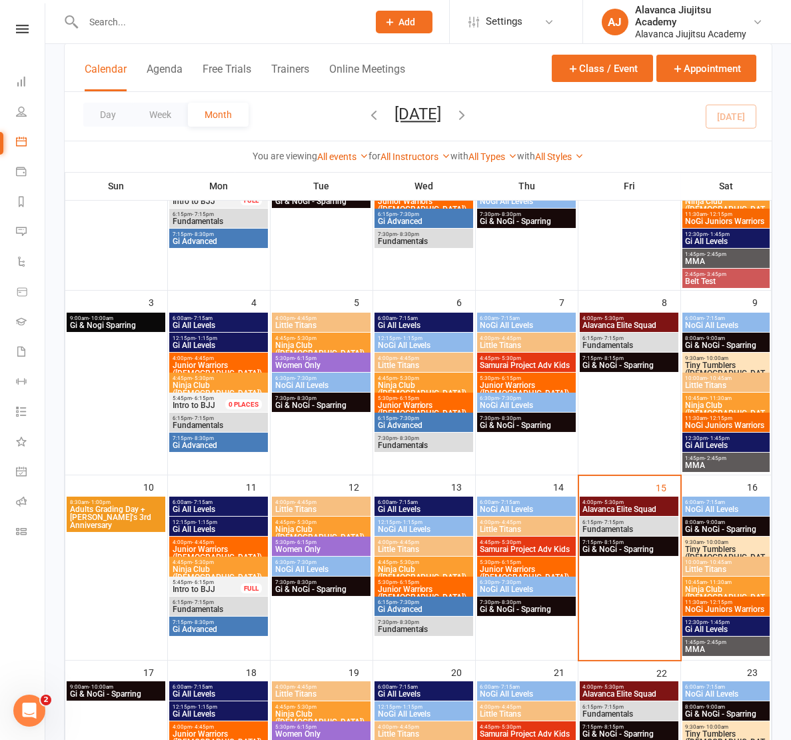
click at [418, 630] on span "Fundamentals" at bounding box center [424, 629] width 94 height 8
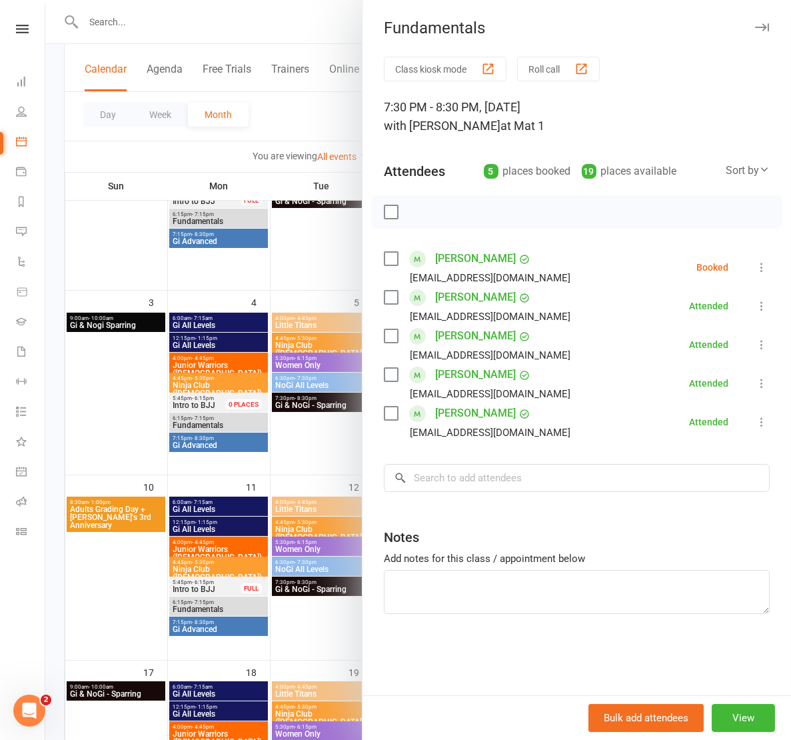
click at [455, 408] on link "[PERSON_NAME]" at bounding box center [475, 412] width 81 height 21
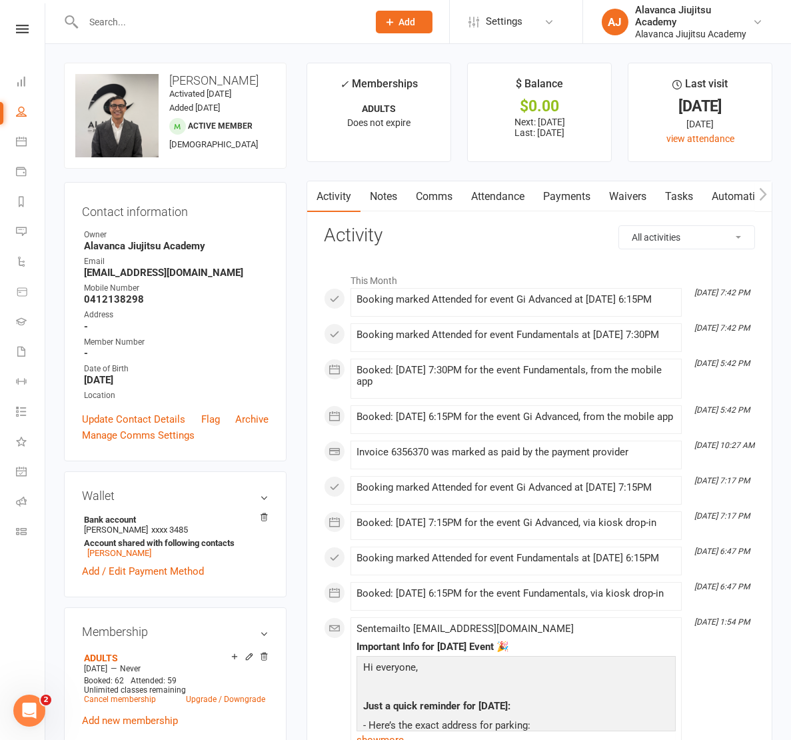
click at [502, 194] on link "Attendance" at bounding box center [498, 196] width 72 height 31
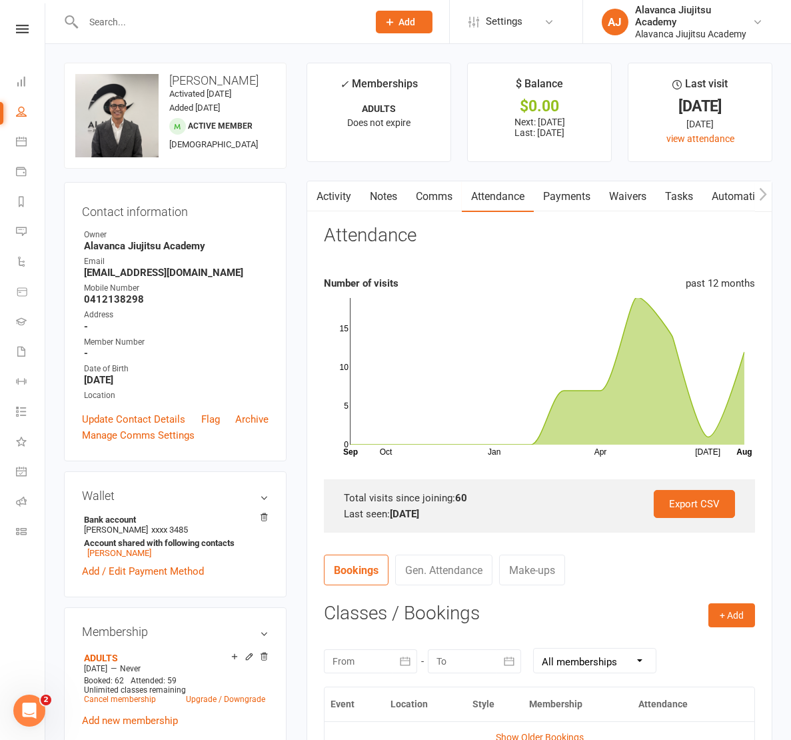
scroll to position [265, 0]
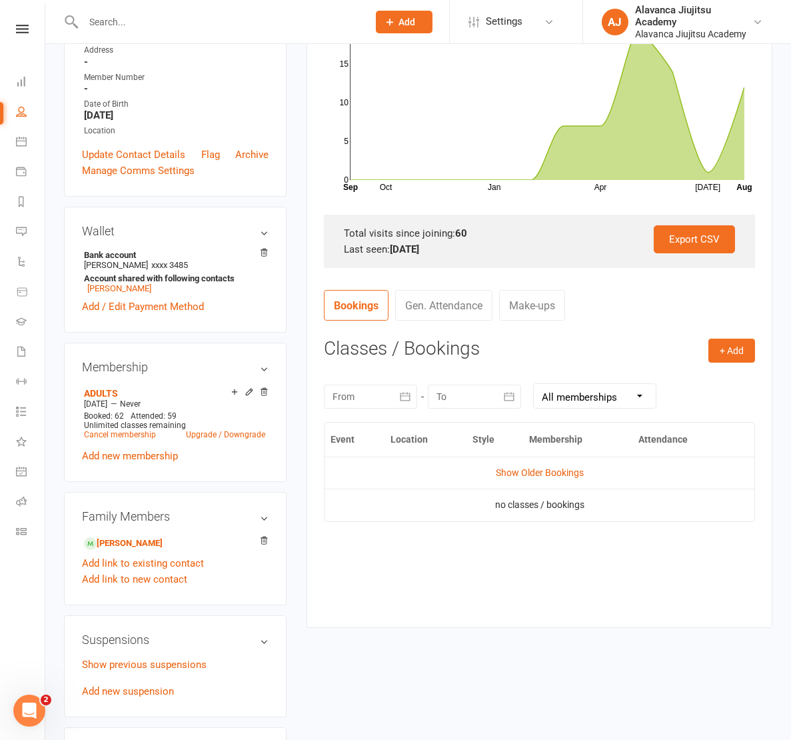
click at [388, 400] on div at bounding box center [370, 396] width 93 height 24
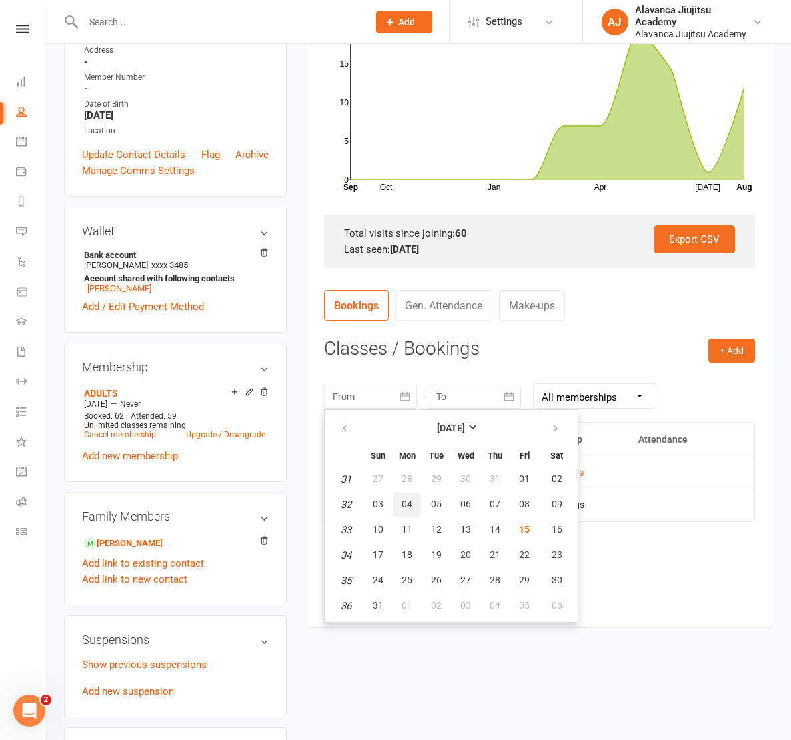
click at [415, 504] on button "04" at bounding box center [407, 504] width 28 height 24
type input "[DATE]"
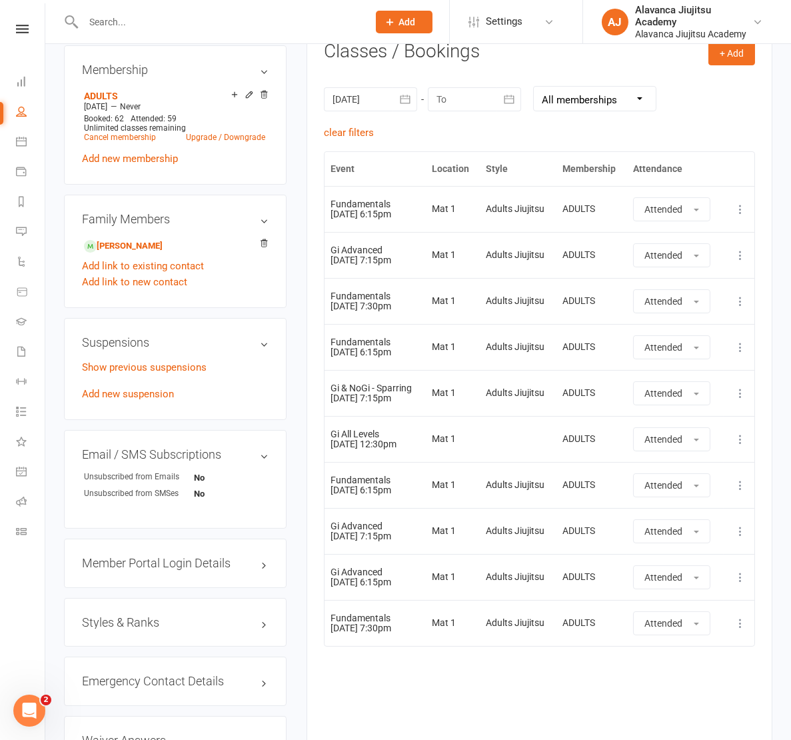
scroll to position [0, 0]
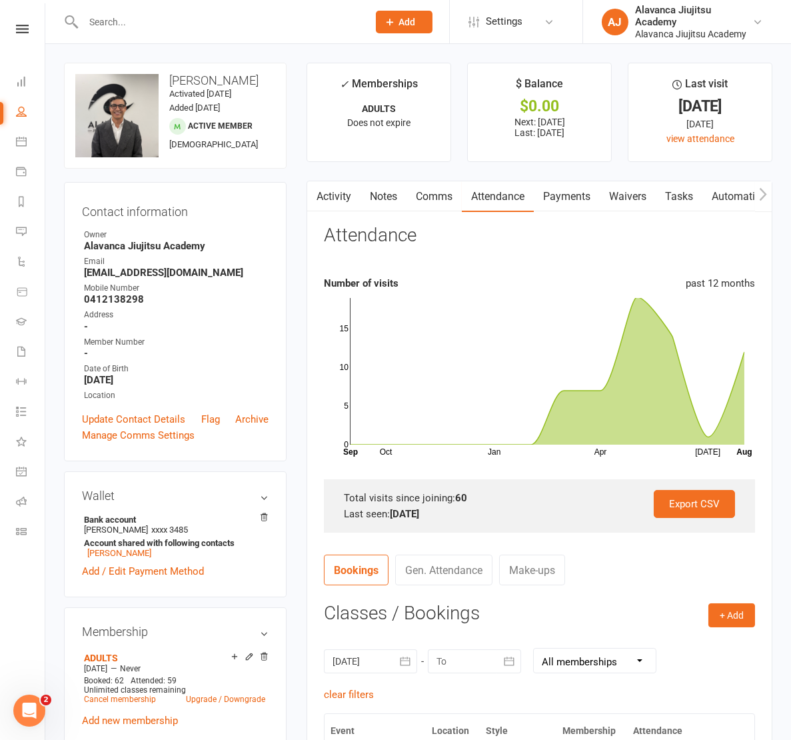
click at [187, 23] on input "text" at bounding box center [218, 22] width 279 height 19
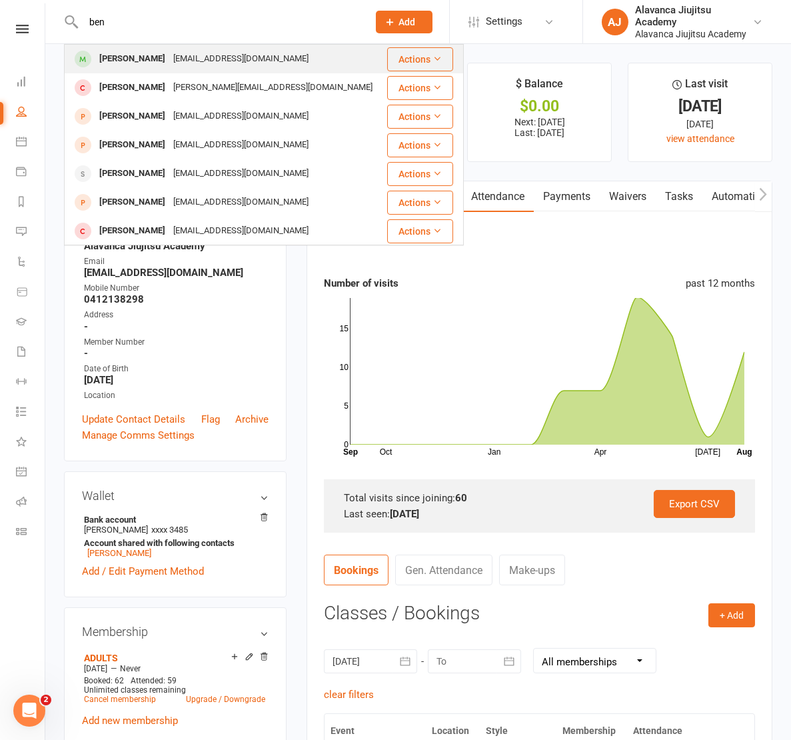
type input "ben"
click at [169, 60] on div "[EMAIL_ADDRESS][DOMAIN_NAME]" at bounding box center [240, 58] width 143 height 19
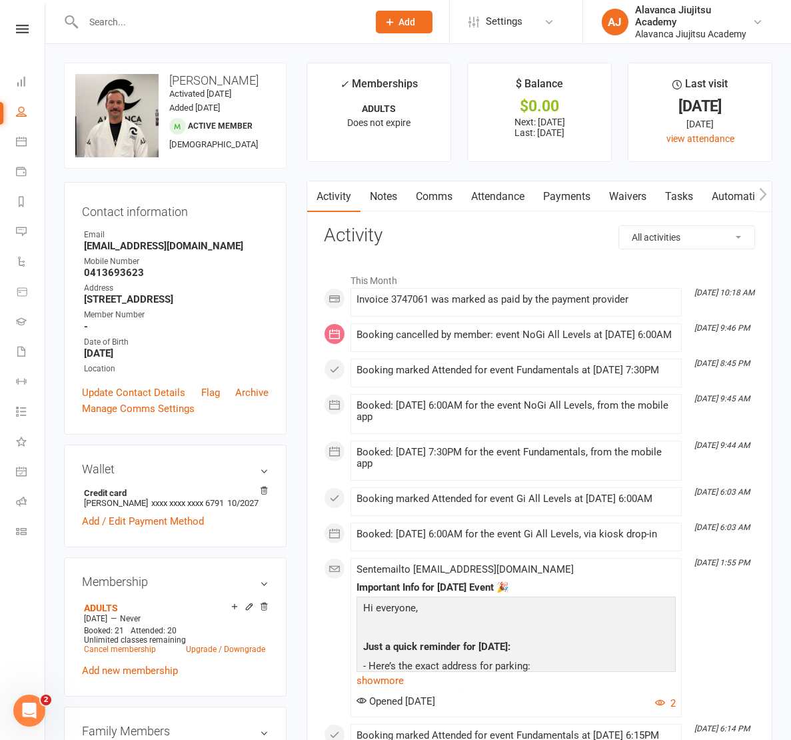
click at [492, 196] on link "Attendance" at bounding box center [498, 196] width 72 height 31
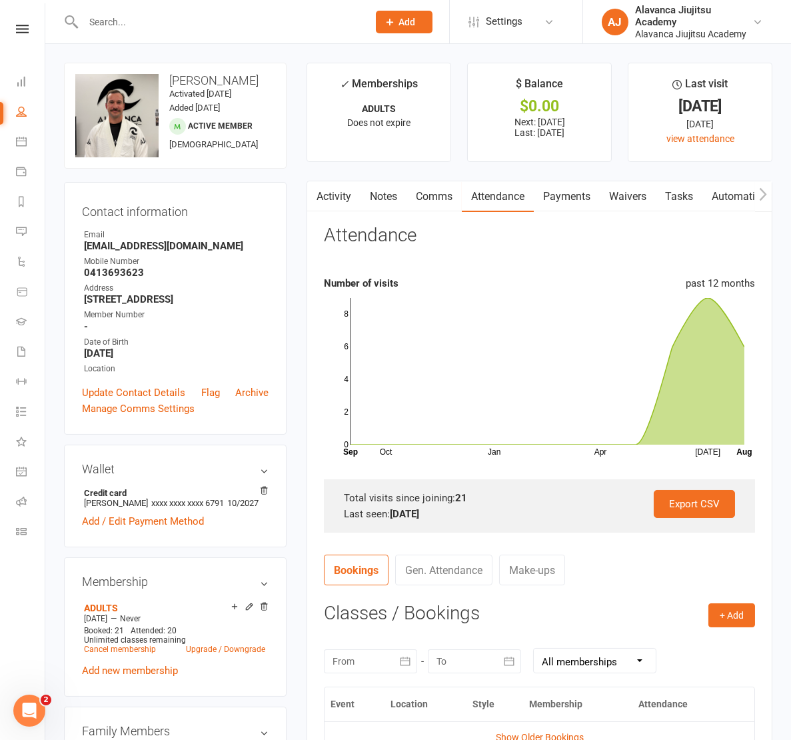
click at [370, 670] on div "[DATE] Sun Mon Tue Wed Thu Fri Sat 31 27 28 29 30 31 01 02 32 03 04 05 06 07 08…" at bounding box center [539, 660] width 431 height 52
click at [368, 656] on div at bounding box center [370, 661] width 93 height 24
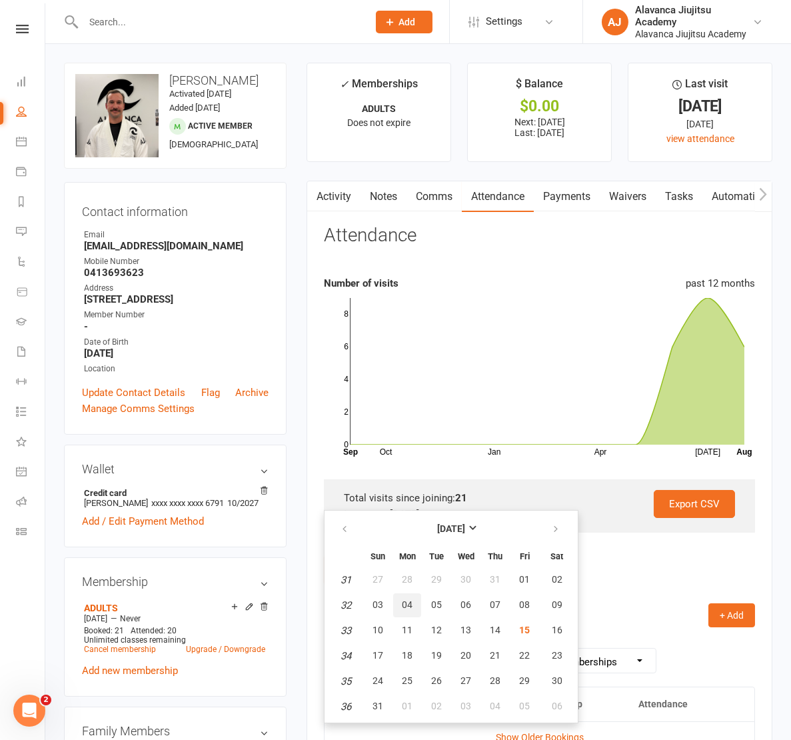
click at [406, 601] on span "04" at bounding box center [407, 604] width 11 height 11
type input "[DATE]"
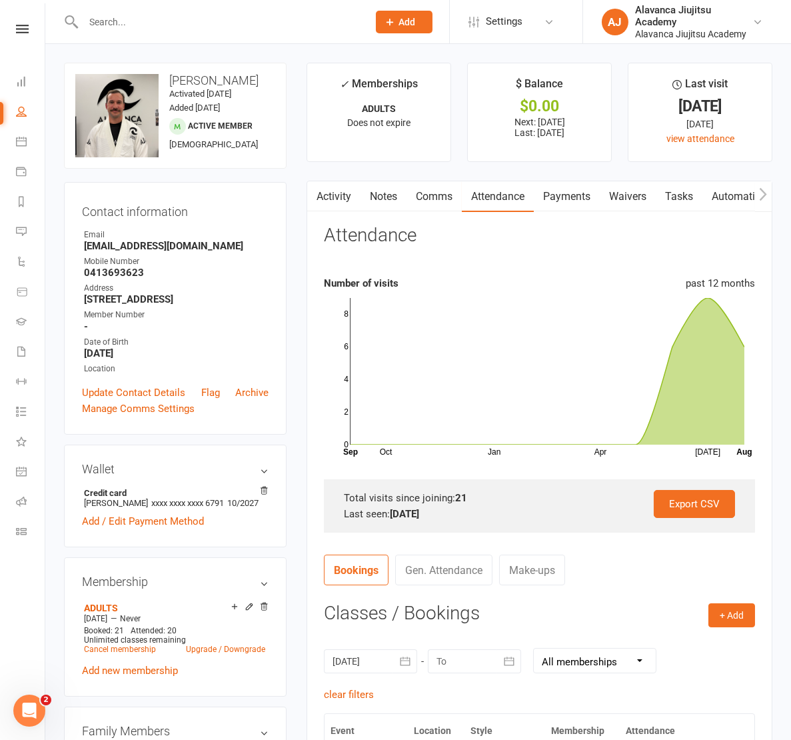
click at [153, 25] on input "text" at bounding box center [218, 22] width 279 height 19
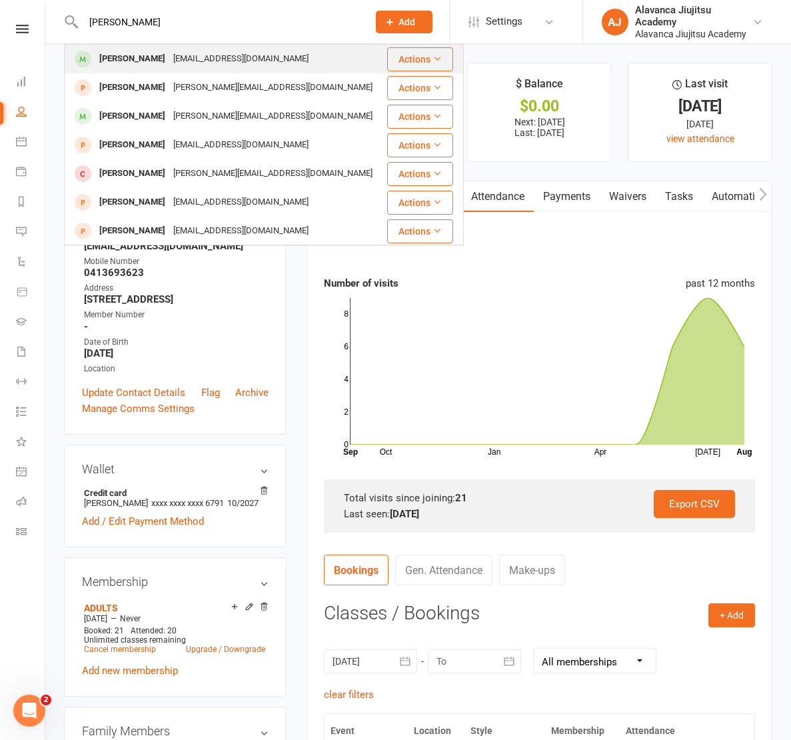
type input "[PERSON_NAME]"
click at [129, 57] on div "[PERSON_NAME]" at bounding box center [132, 58] width 74 height 19
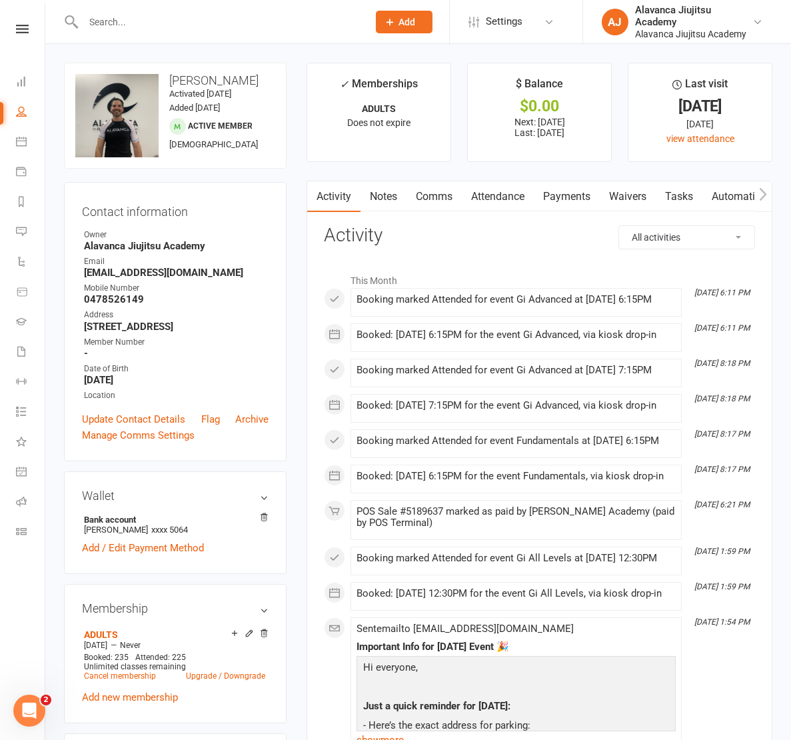
click at [514, 188] on link "Attendance" at bounding box center [498, 196] width 72 height 31
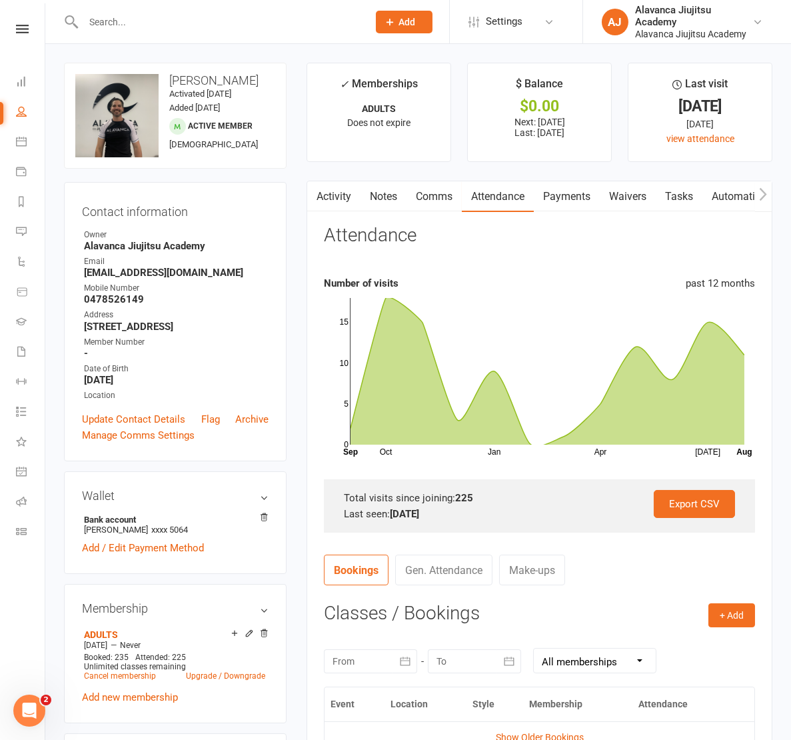
click at [384, 649] on div at bounding box center [370, 661] width 93 height 24
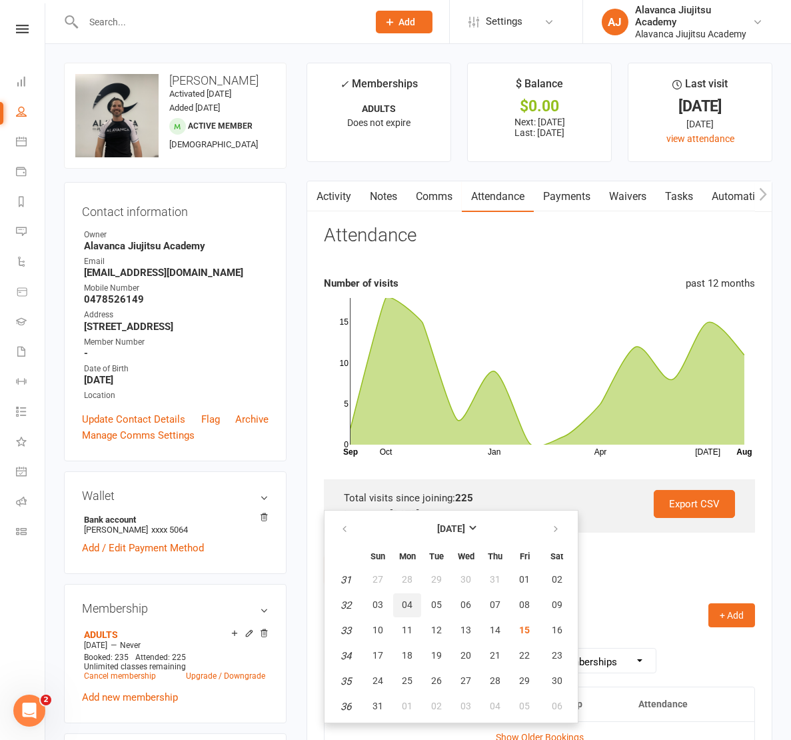
click at [406, 599] on span "04" at bounding box center [407, 604] width 11 height 11
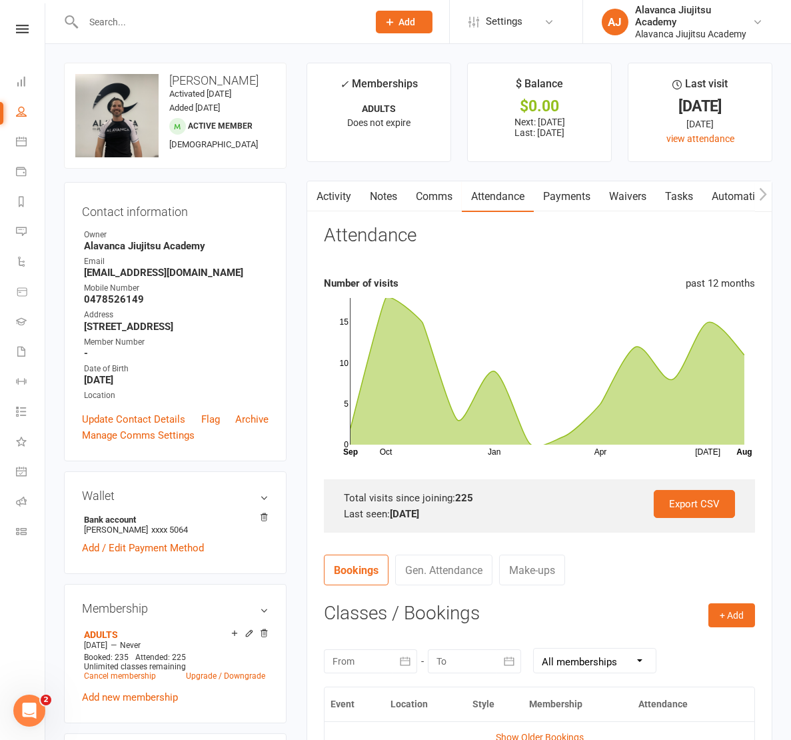
type input "[DATE]"
click at [109, 17] on input "text" at bounding box center [218, 22] width 279 height 19
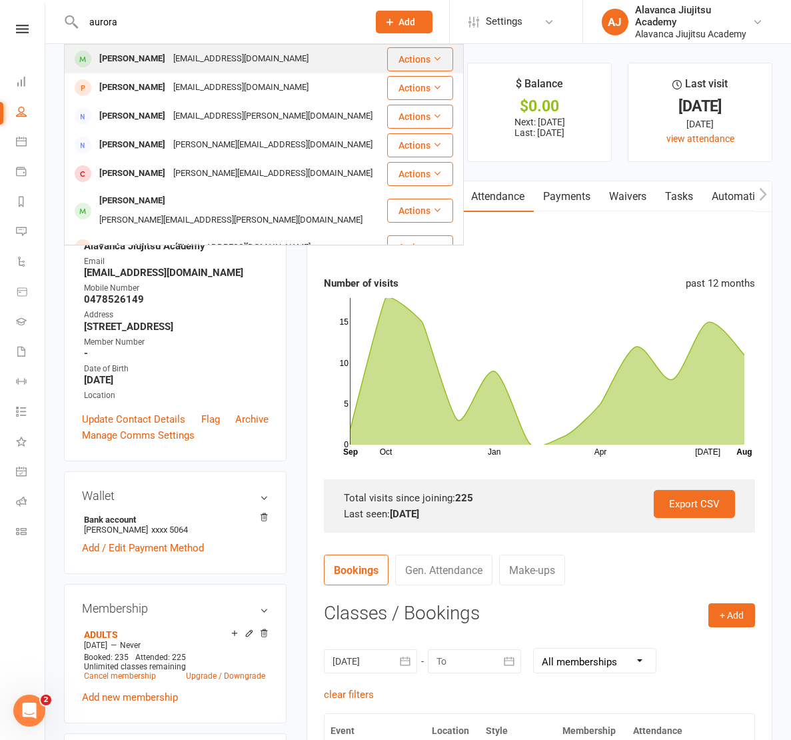
type input "aurora"
click at [199, 59] on div "[EMAIL_ADDRESS][DOMAIN_NAME]" at bounding box center [240, 58] width 143 height 19
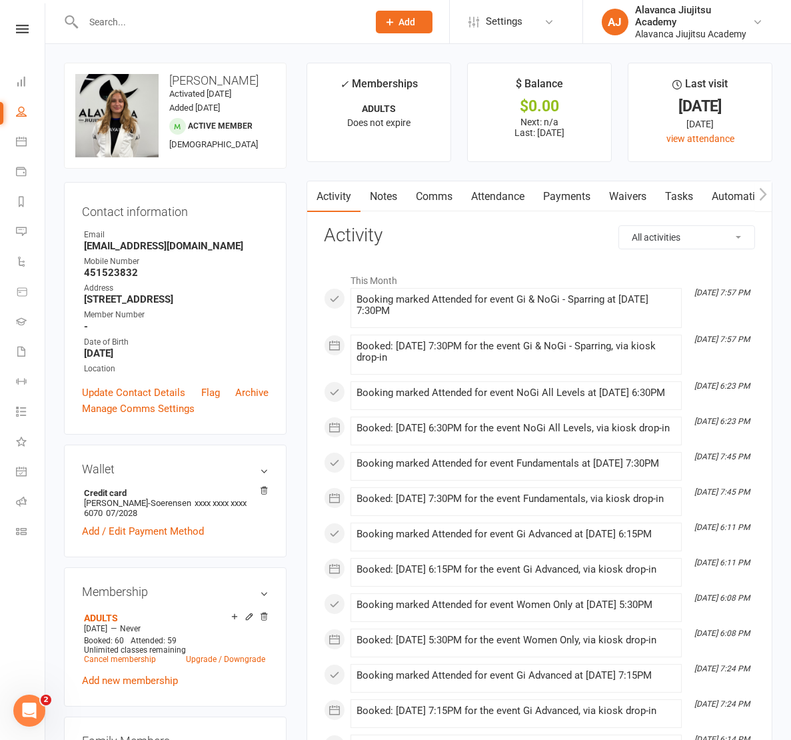
click at [504, 197] on link "Attendance" at bounding box center [498, 196] width 72 height 31
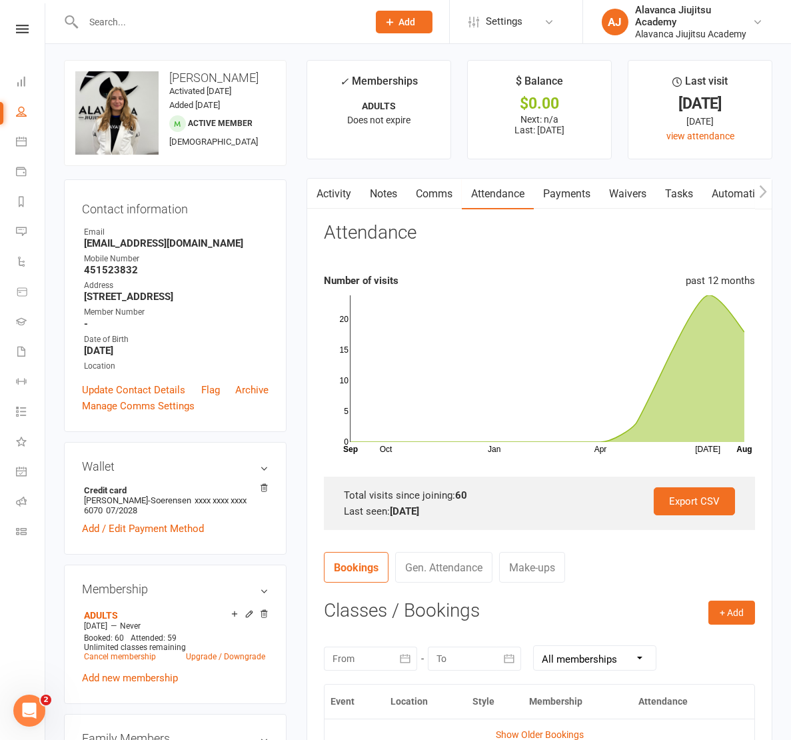
scroll to position [60, 0]
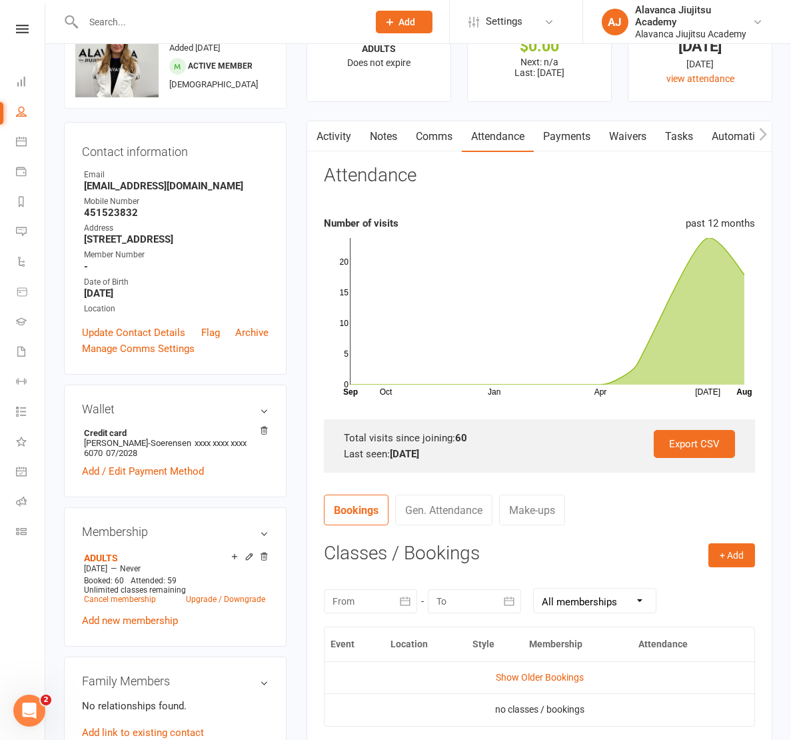
click at [396, 610] on div "[DATE] Sun Mon Tue Wed Thu Fri Sat 31 27 28 29 30 31 01 02 32 03 04 05 06 07 08…" at bounding box center [539, 600] width 431 height 52
click at [398, 606] on button "button" at bounding box center [405, 601] width 24 height 24
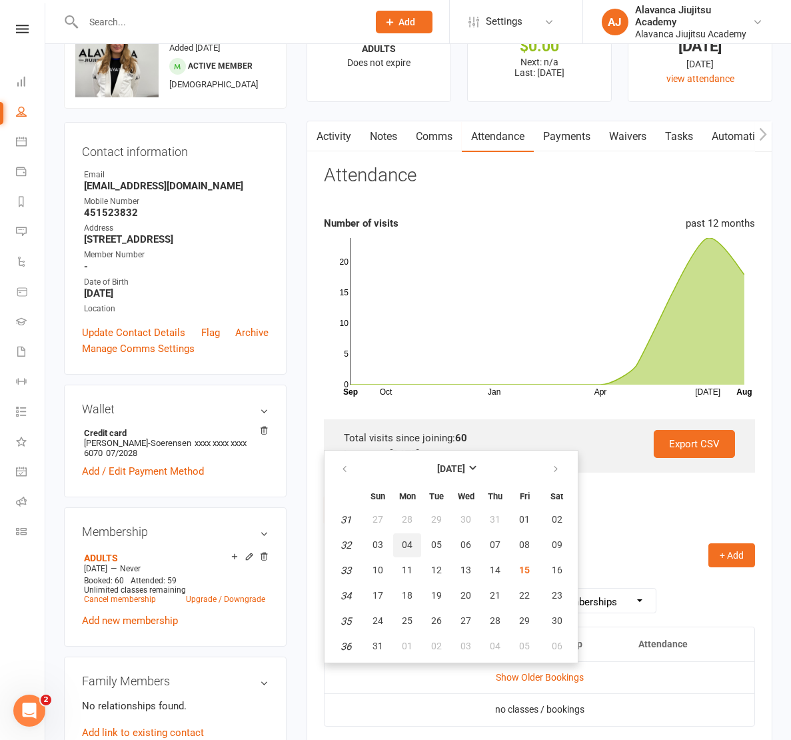
click at [415, 540] on button "04" at bounding box center [407, 545] width 28 height 24
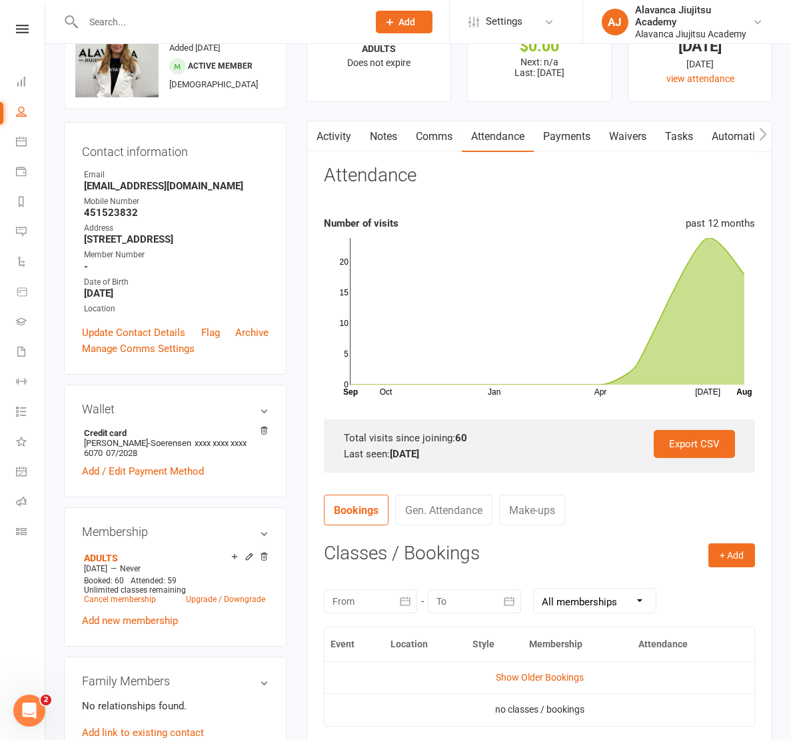
type input "[DATE]"
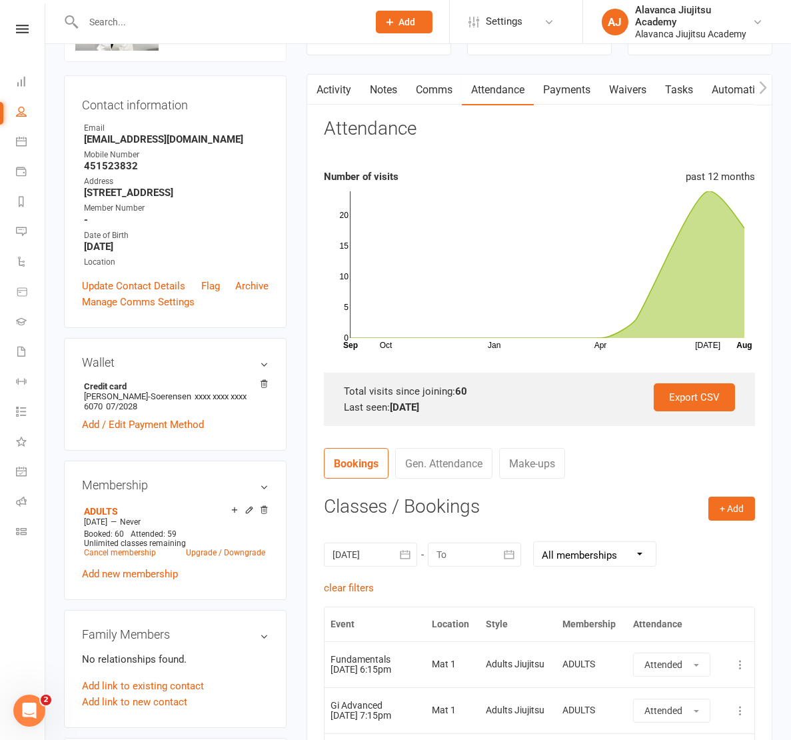
scroll to position [0, 0]
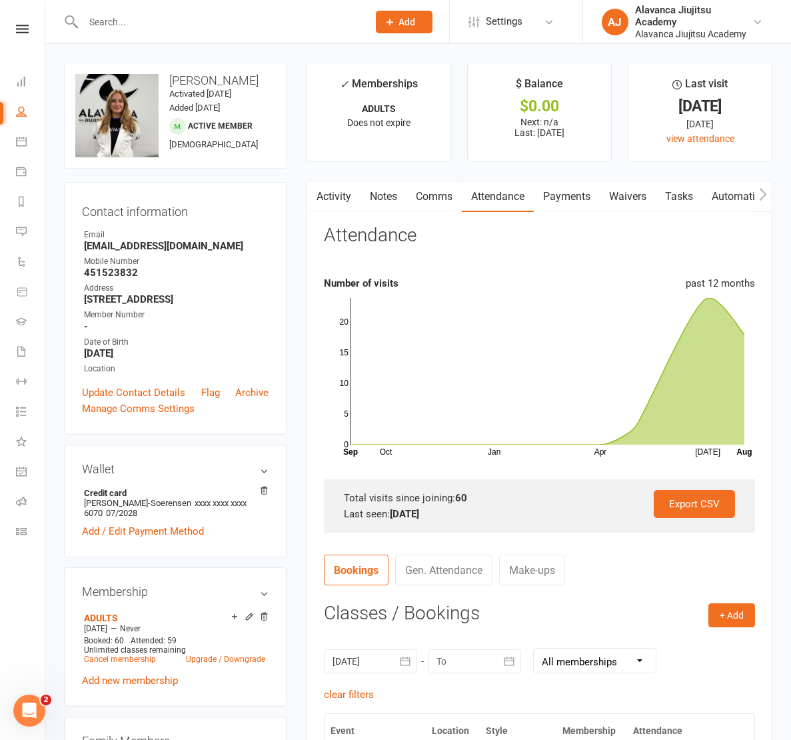
click at [201, 15] on input "text" at bounding box center [218, 22] width 279 height 19
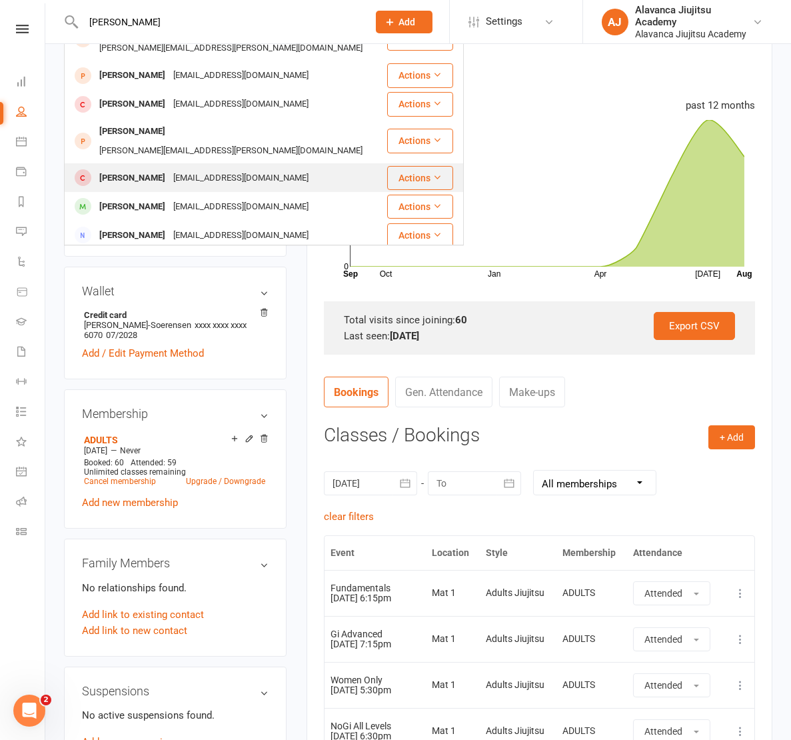
scroll to position [352, 0]
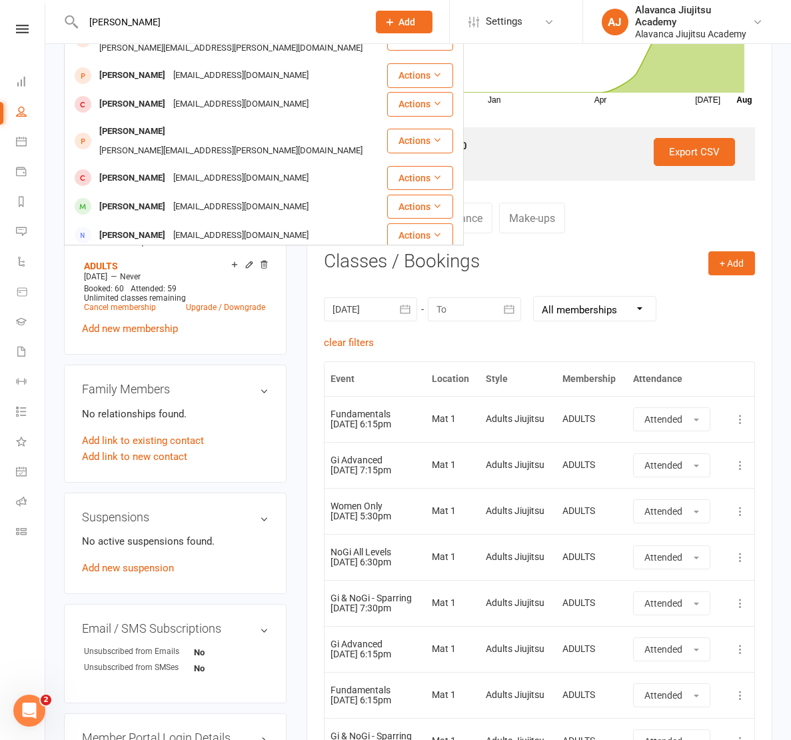
type input "[PERSON_NAME]"
click at [212, 255] on div "[PERSON_NAME][EMAIL_ADDRESS][DOMAIN_NAME]" at bounding box center [272, 264] width 207 height 19
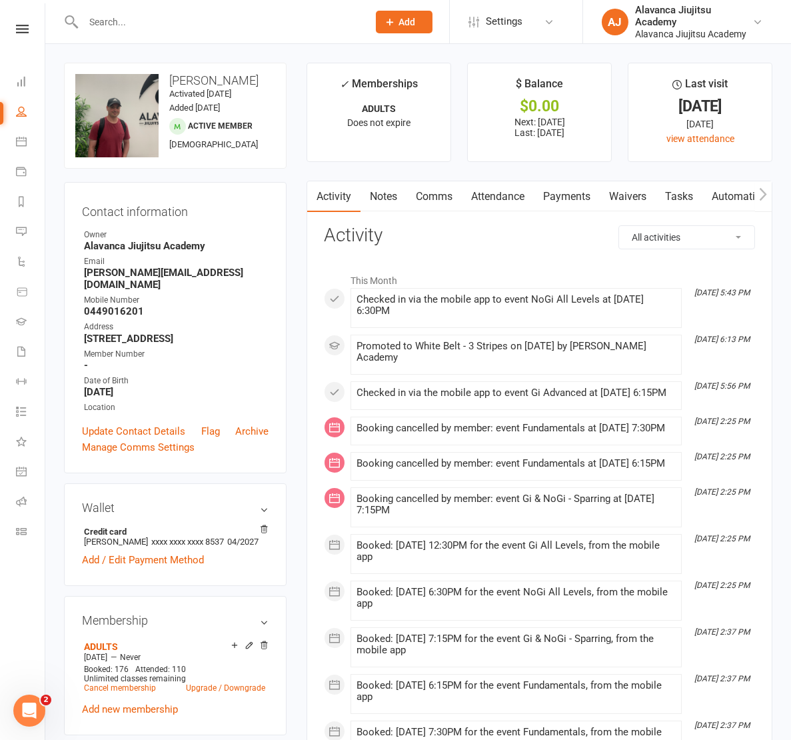
click at [512, 196] on link "Attendance" at bounding box center [498, 196] width 72 height 31
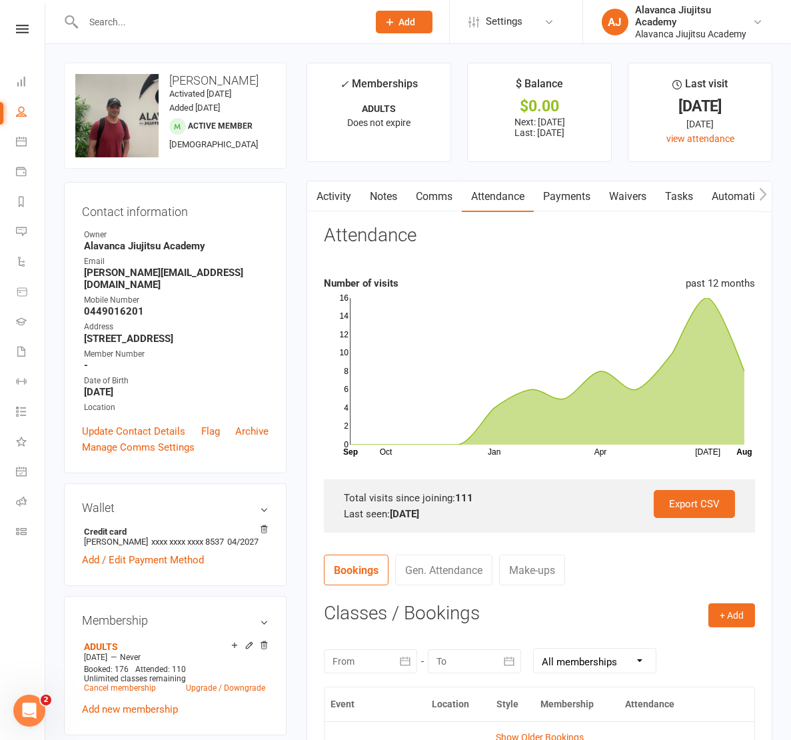
click at [378, 658] on div at bounding box center [370, 661] width 93 height 24
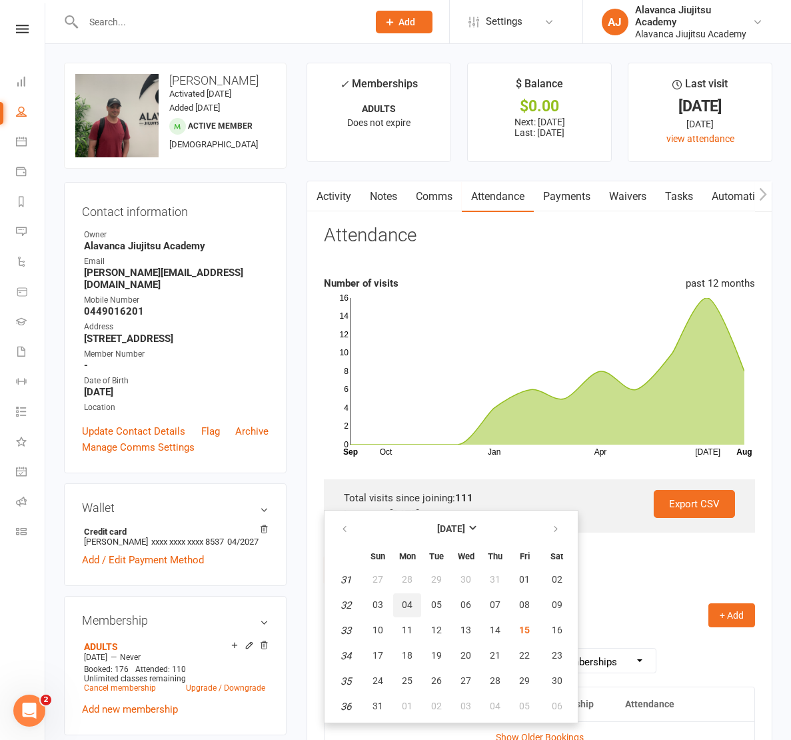
click at [406, 603] on span "04" at bounding box center [407, 604] width 11 height 11
type input "[DATE]"
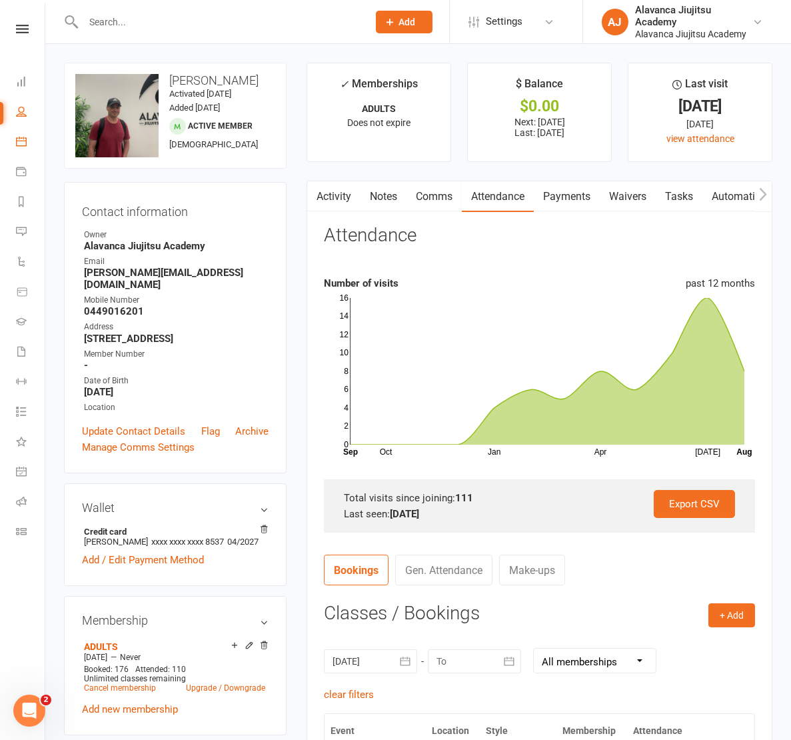
click at [33, 143] on link "Calendar" at bounding box center [31, 143] width 30 height 30
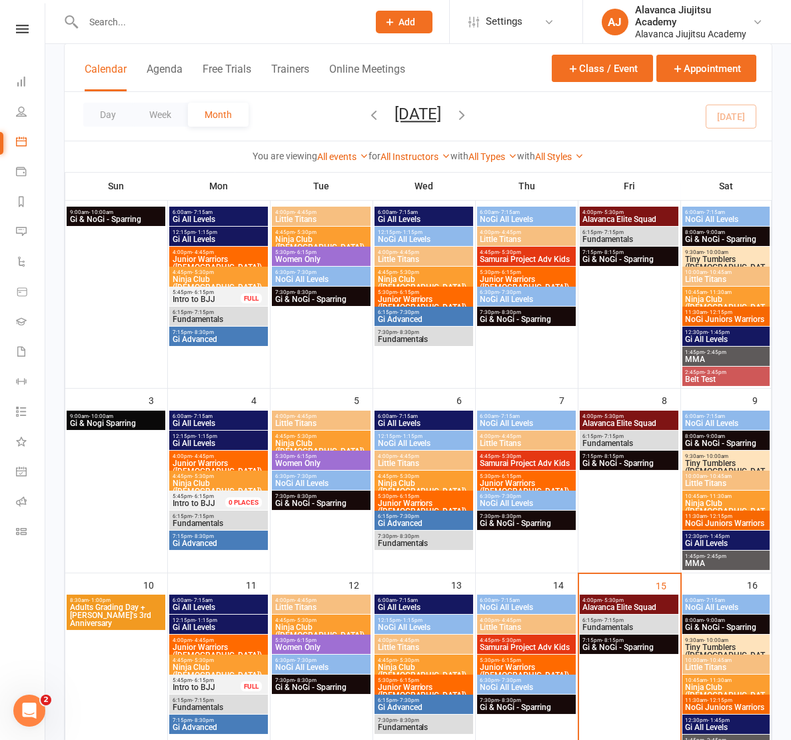
scroll to position [245, 0]
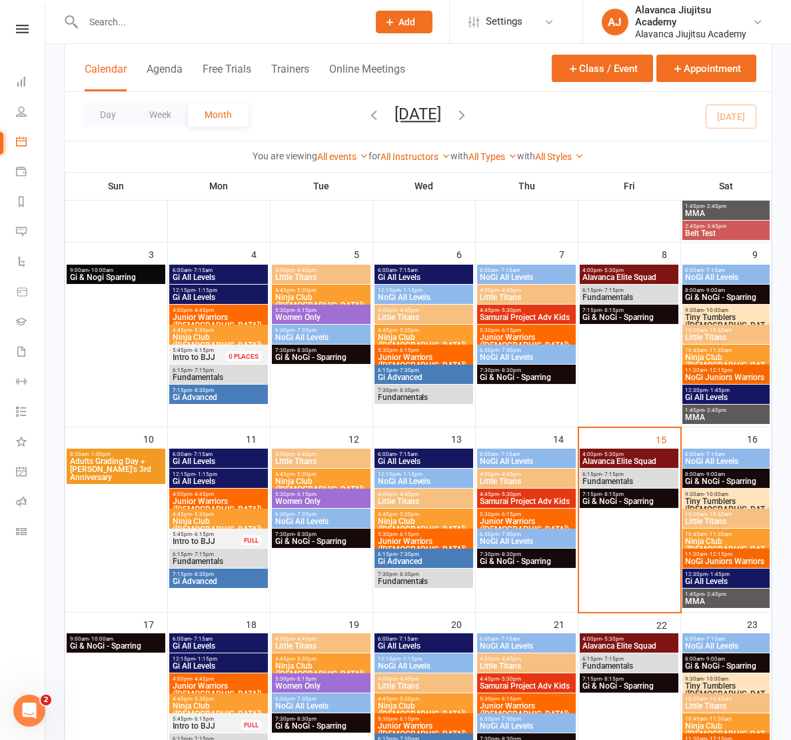
click at [508, 460] on span "NoGi All Levels" at bounding box center [527, 461] width 94 height 8
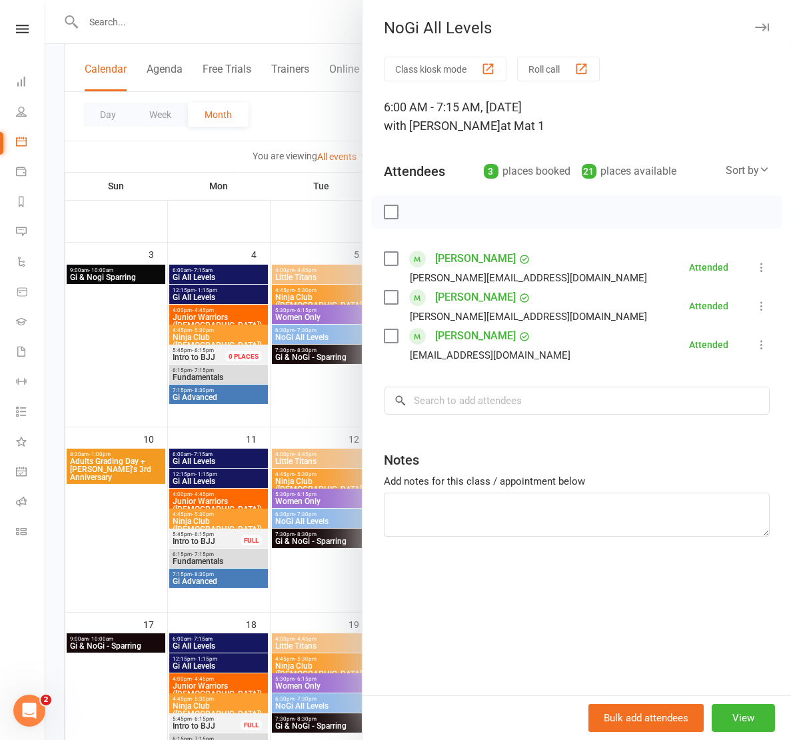
click at [755, 23] on icon "button" at bounding box center [762, 27] width 14 height 8
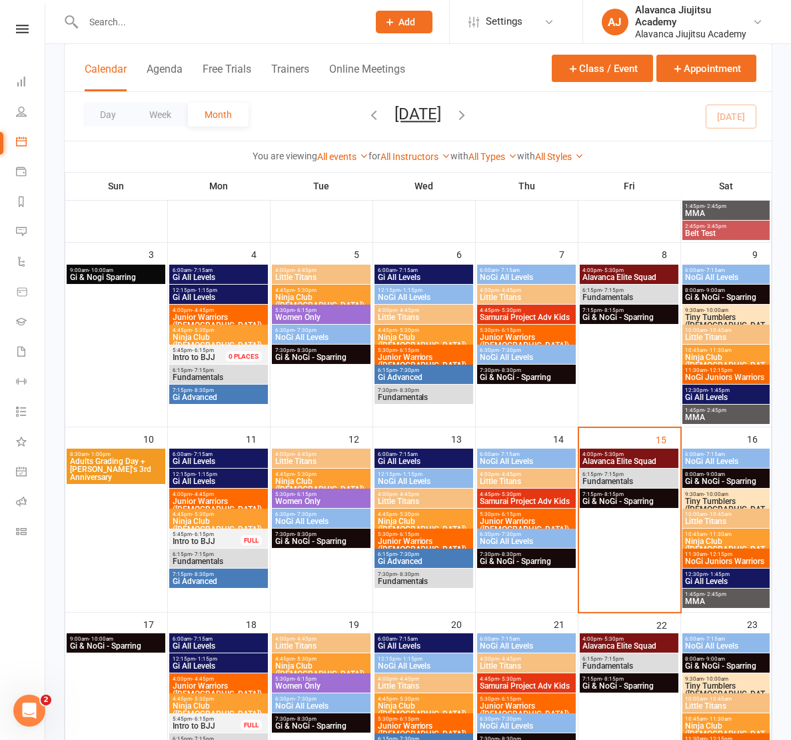
click at [521, 537] on span "NoGi All Levels" at bounding box center [527, 541] width 94 height 8
